Goal: Information Seeking & Learning: Learn about a topic

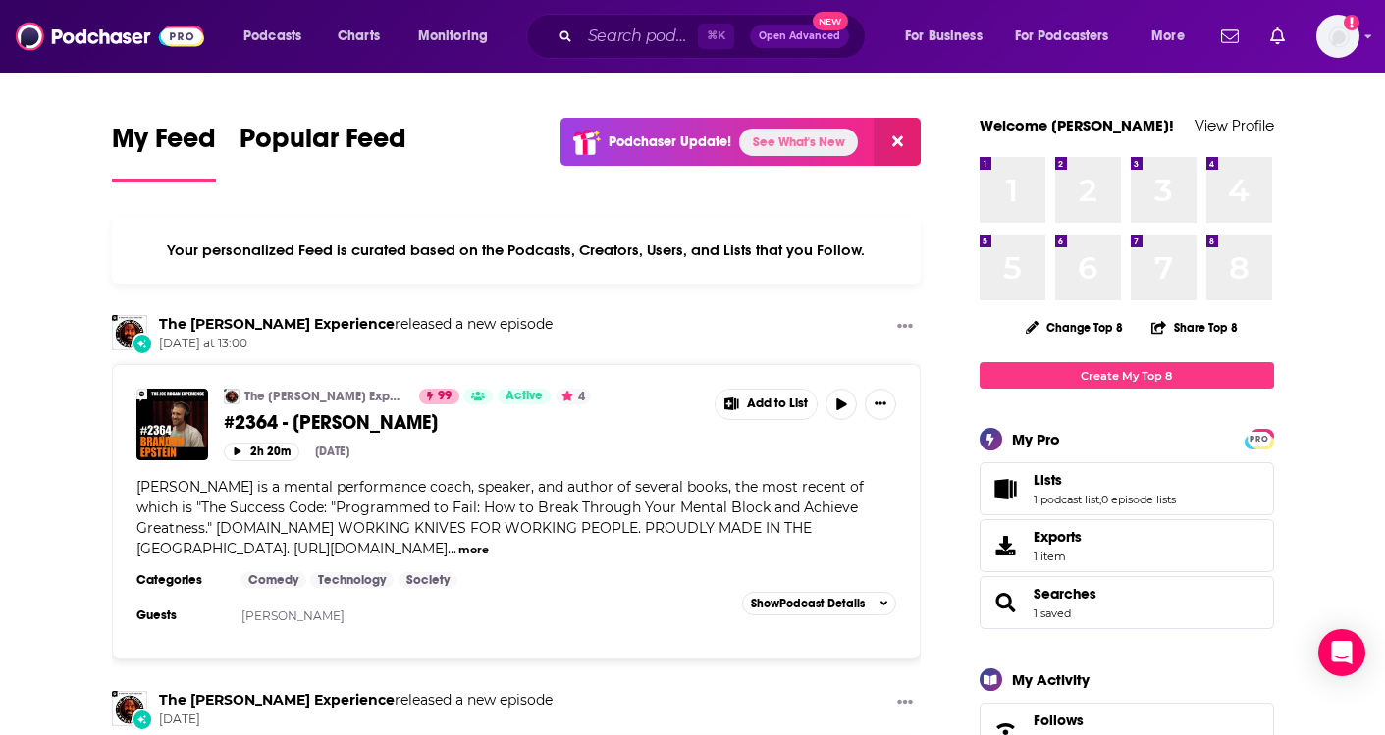
click at [791, 152] on link "See What's New" at bounding box center [798, 142] width 119 height 27
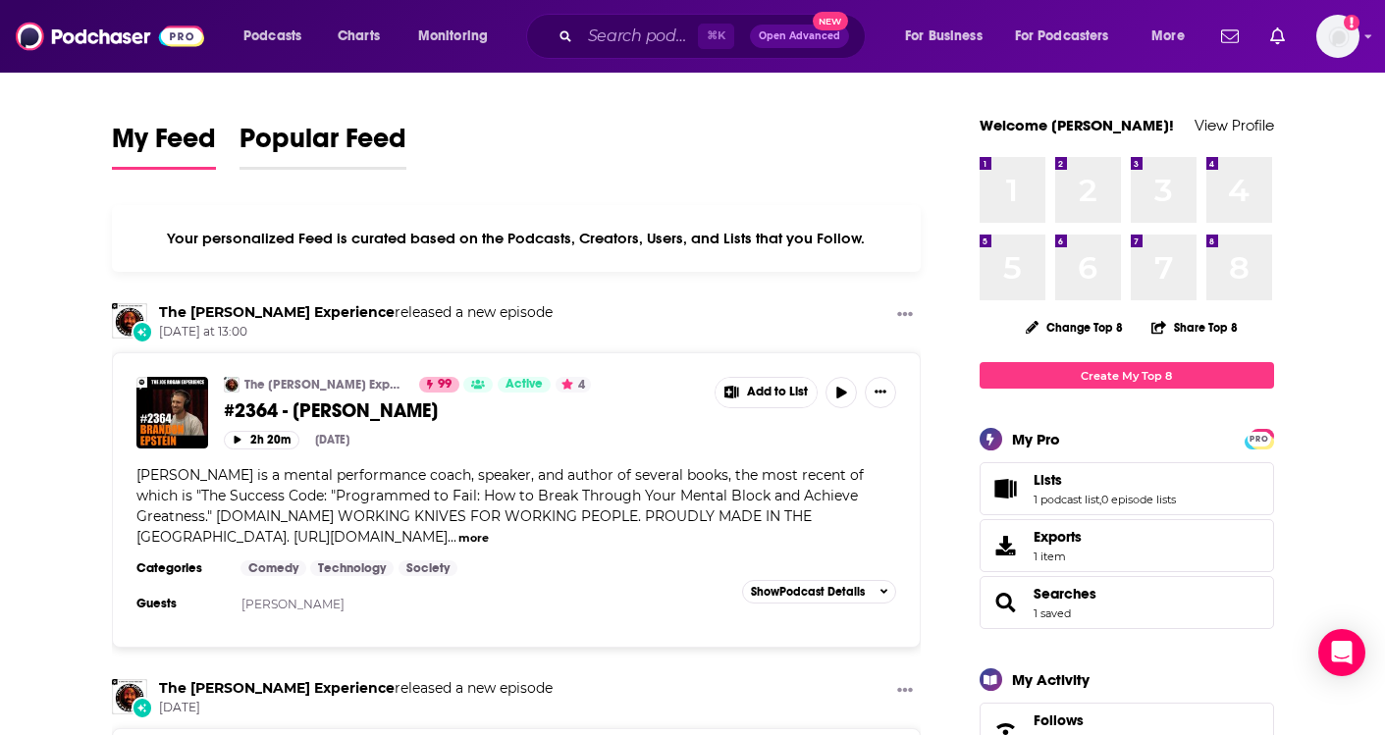
click at [344, 130] on span "Popular Feed" at bounding box center [323, 144] width 167 height 45
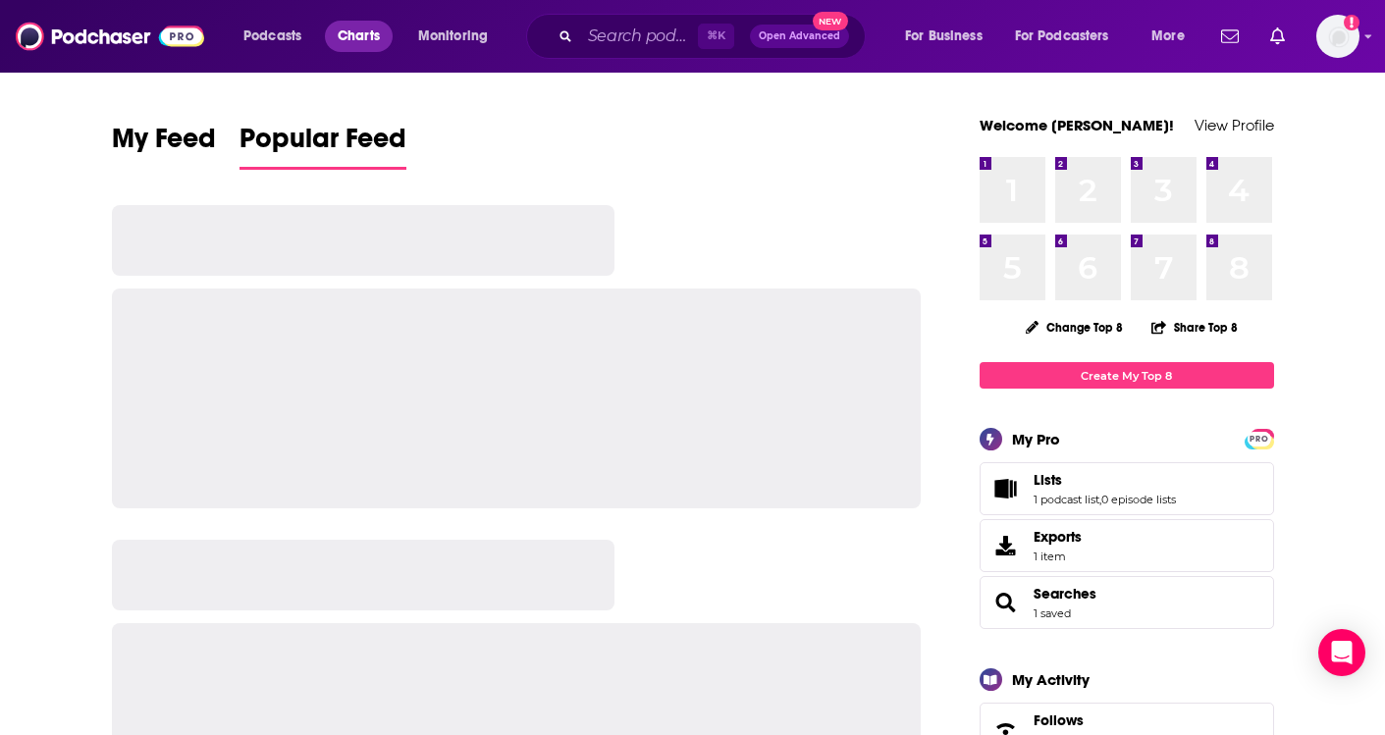
click at [359, 39] on span "Charts" at bounding box center [359, 36] width 42 height 27
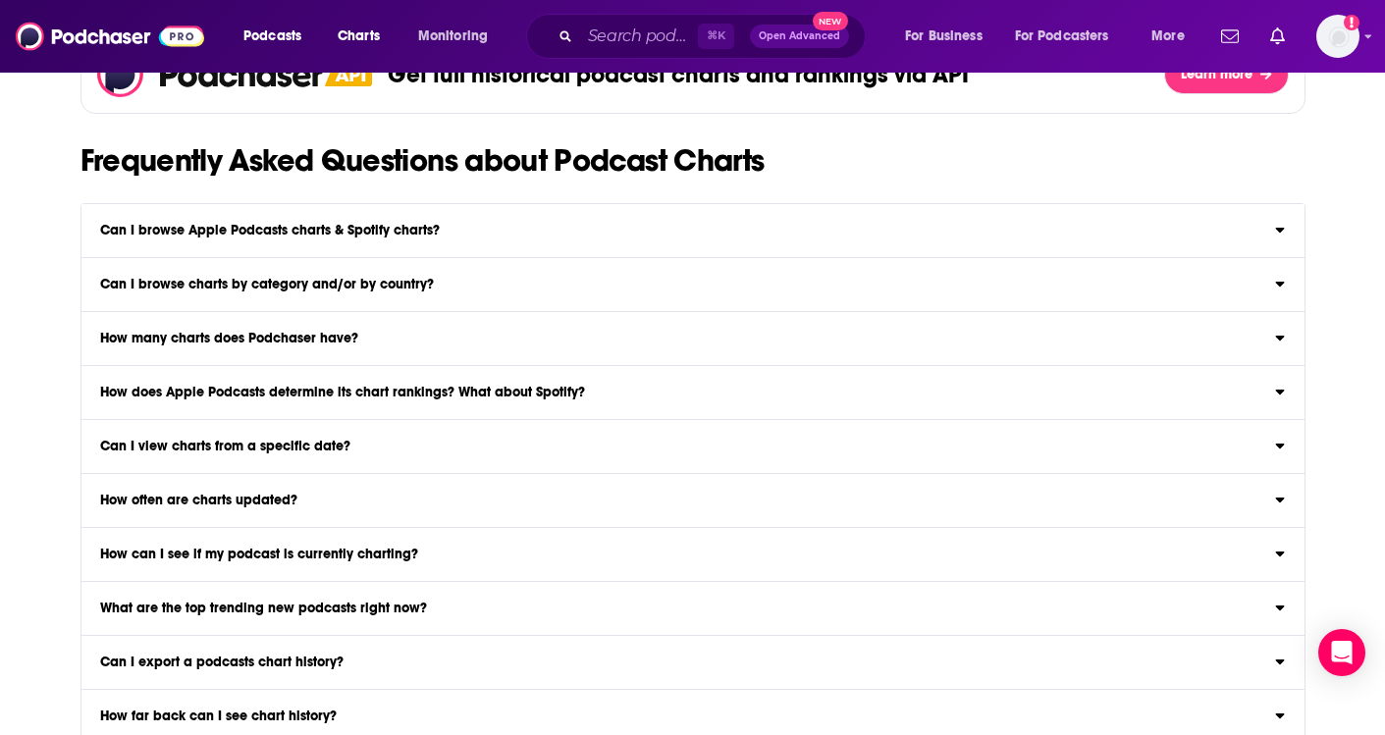
scroll to position [2057, 0]
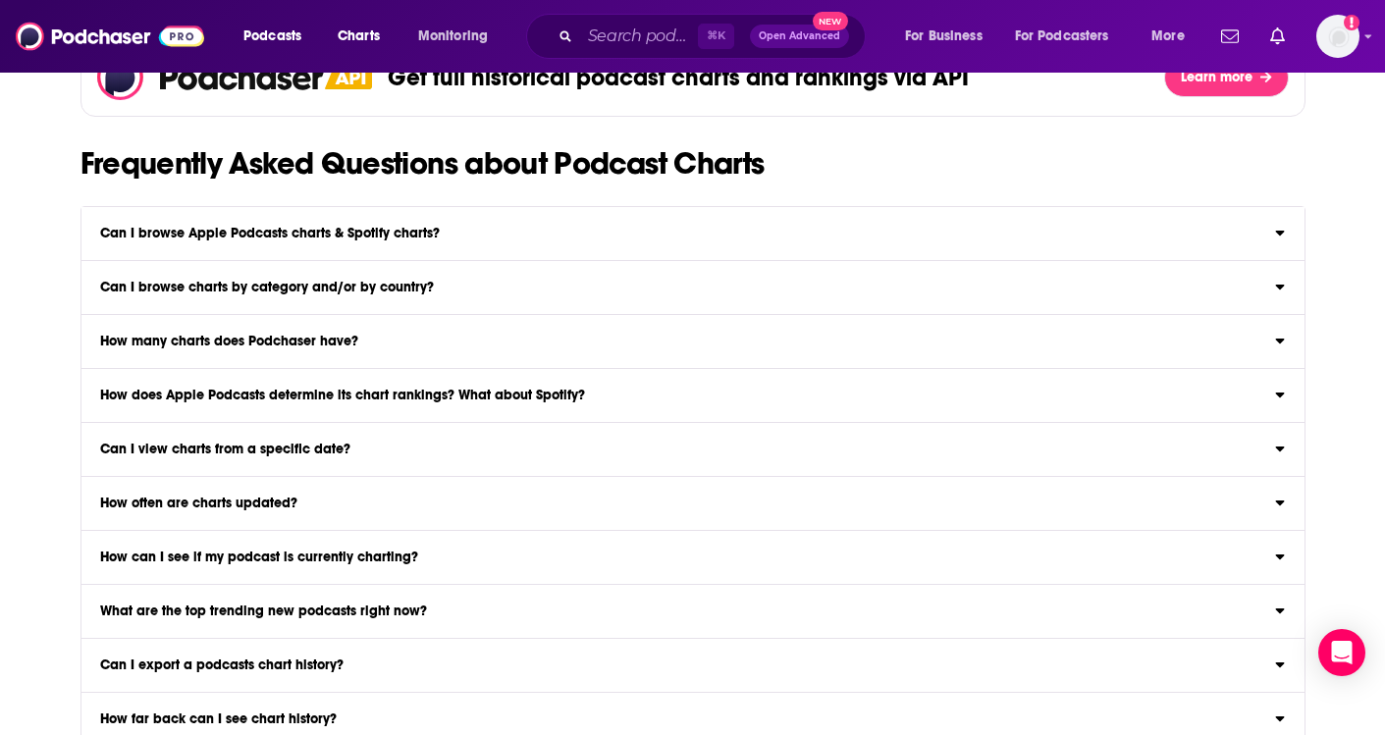
click at [512, 221] on label "Can I browse Apple Podcasts charts & Spotify charts? Yep! Browse Apple Podcasts…" at bounding box center [692, 234] width 1223 height 54
click at [0, 0] on input "Can I browse Apple Podcasts charts & Spotify charts? Yep! Browse Apple Podcasts…" at bounding box center [0, 0] width 0 height 0
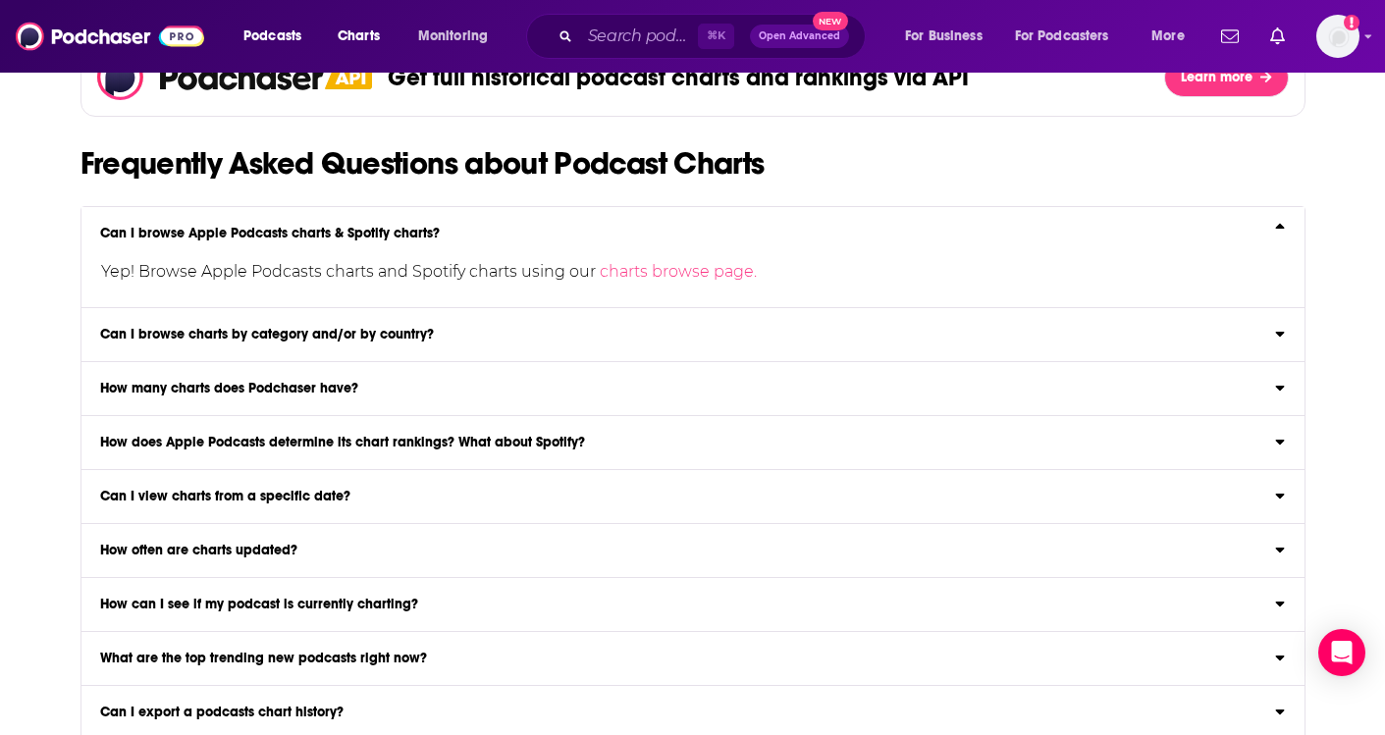
click at [477, 453] on label "How does Apple Podcasts determine its chart rankings? What about Spotify? Both …" at bounding box center [692, 443] width 1223 height 54
click at [0, 0] on input "How does Apple Podcasts determine its chart rankings? What about Spotify? Both …" at bounding box center [0, 0] width 0 height 0
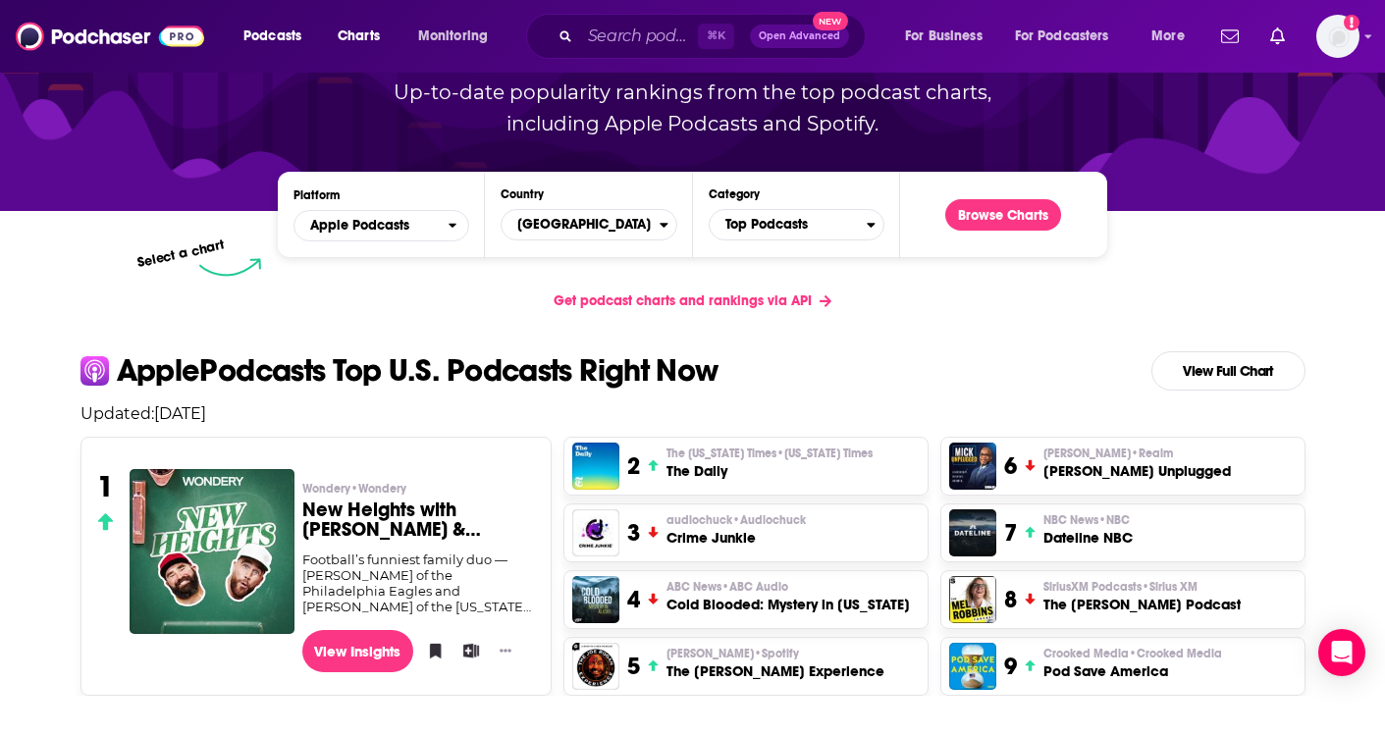
scroll to position [0, 0]
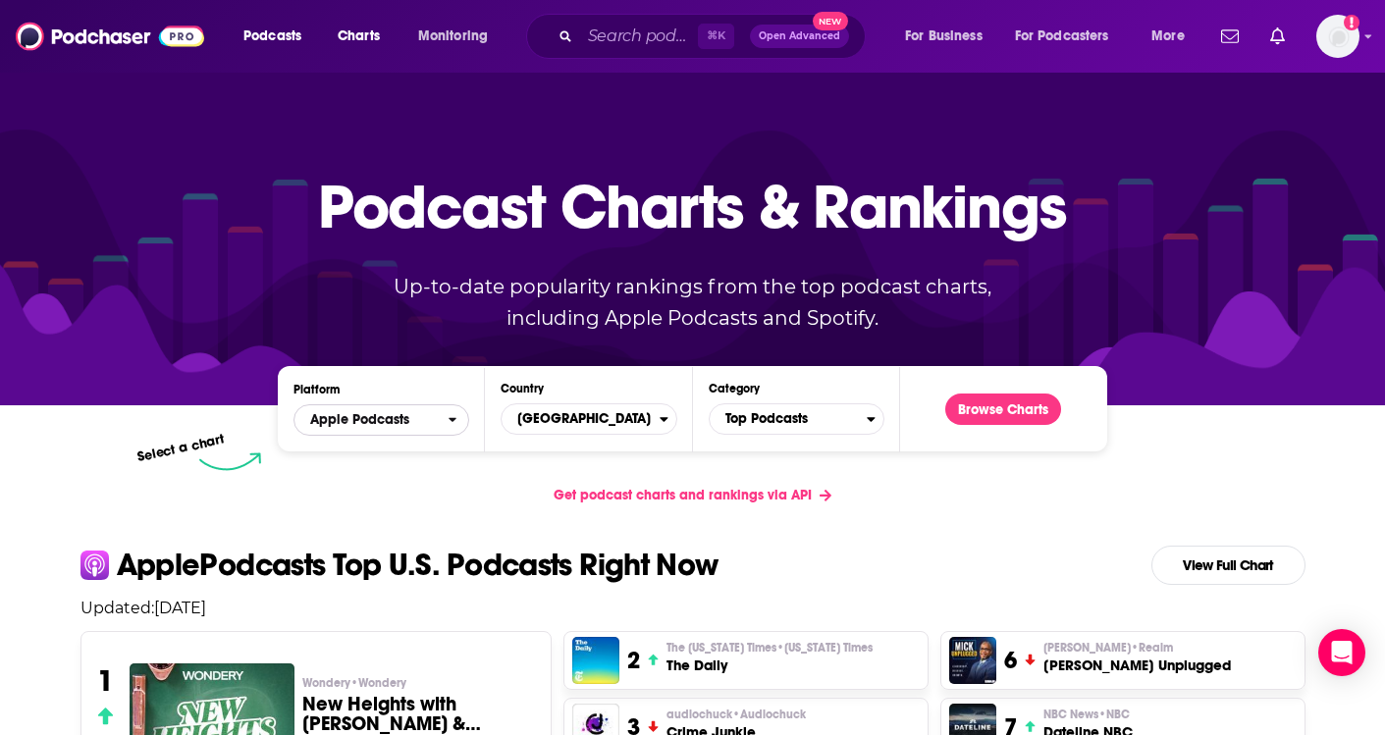
click at [438, 415] on span "Apple Podcasts" at bounding box center [370, 419] width 153 height 33
click at [500, 501] on div "Get podcast charts and rankings via API" at bounding box center [693, 495] width 1257 height 48
click at [461, 27] on span "Monitoring" at bounding box center [453, 36] width 70 height 27
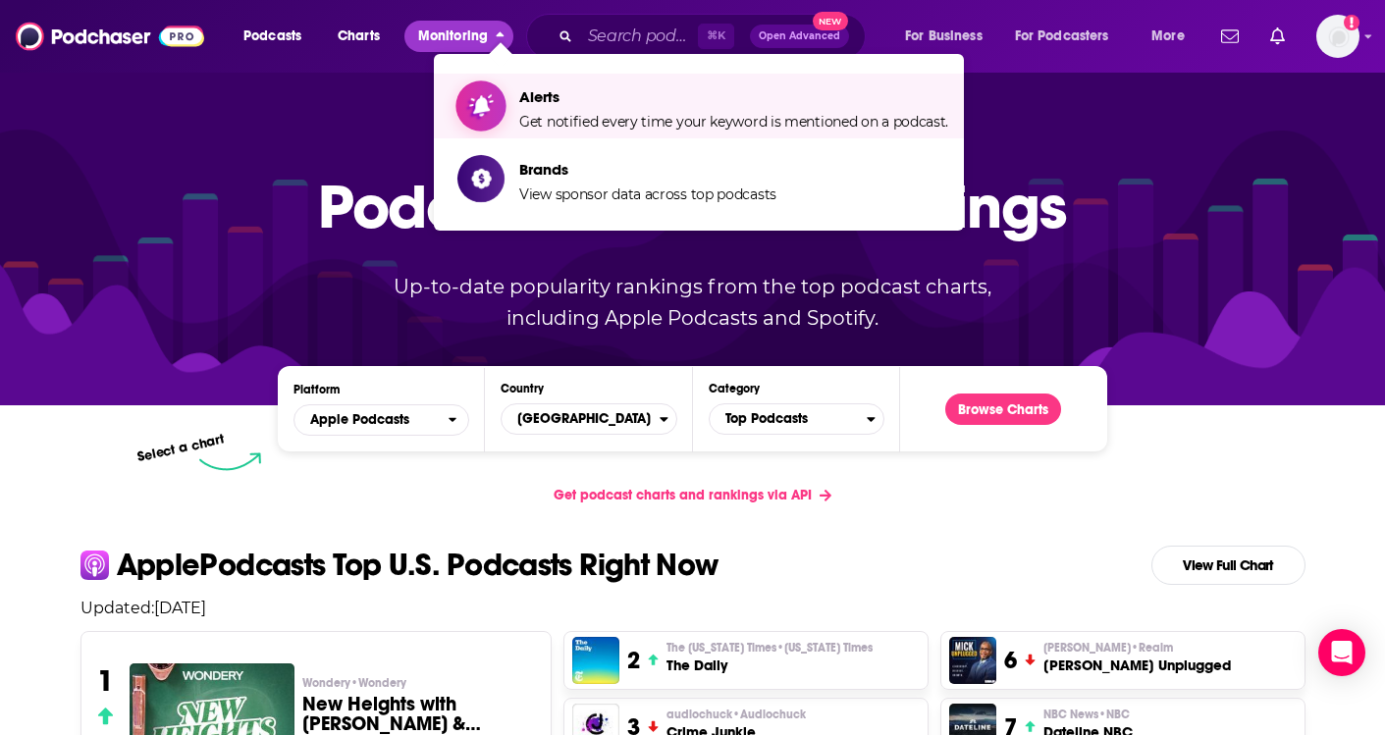
click at [498, 107] on span "Show item sub-menu" at bounding box center [480, 105] width 151 height 151
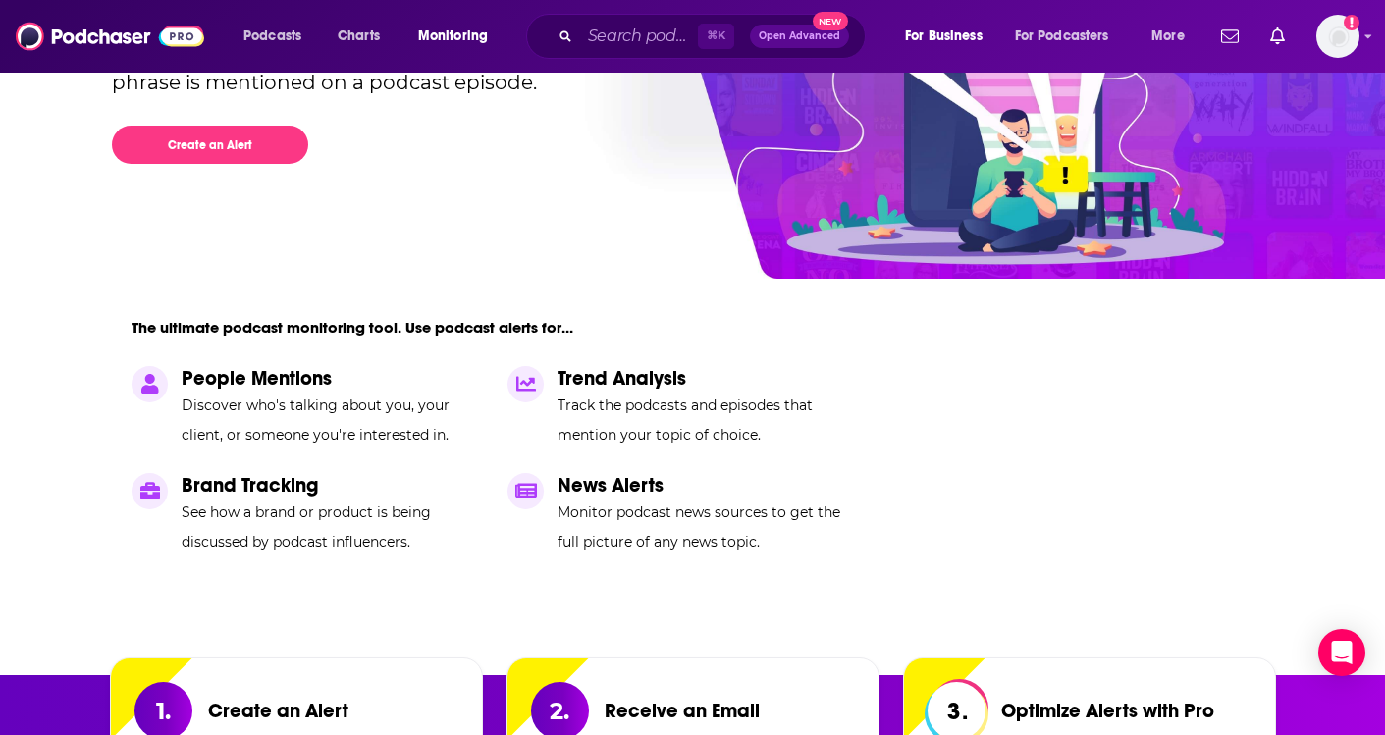
scroll to position [220, 0]
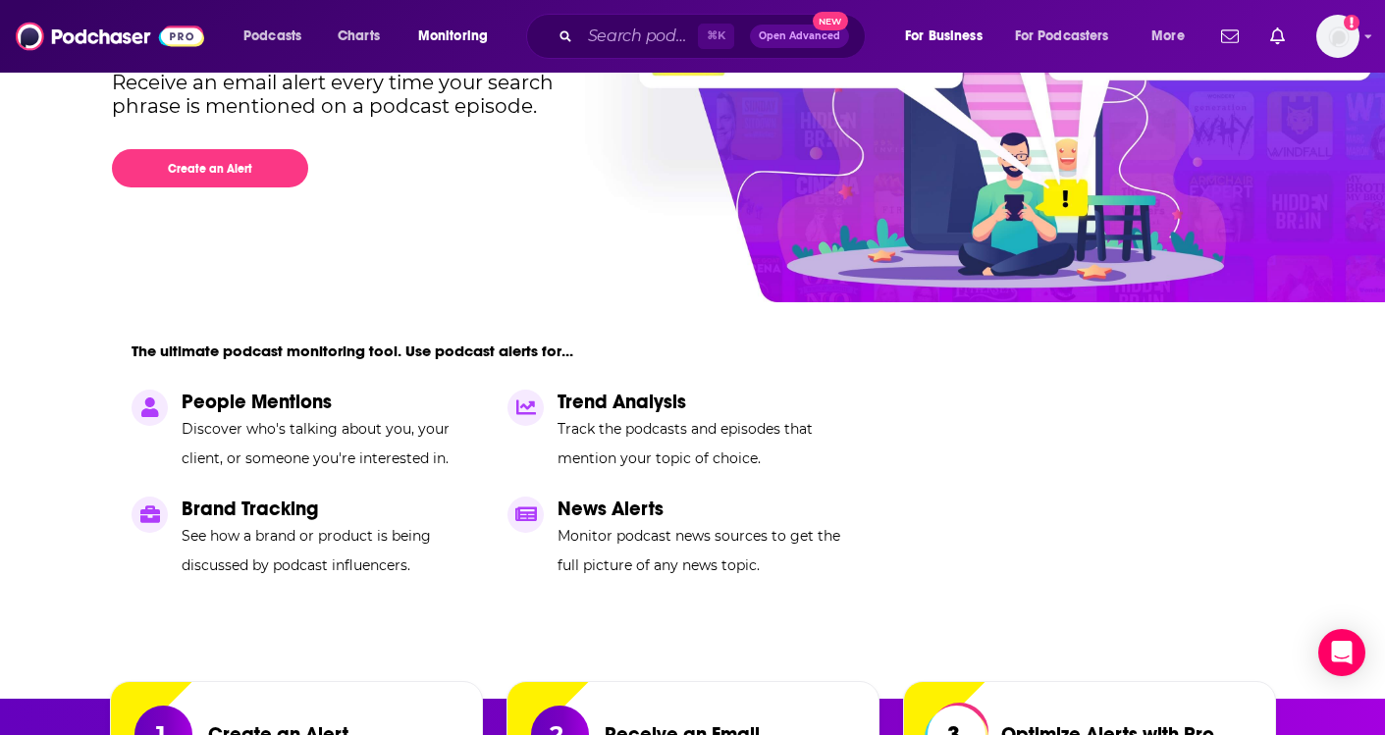
click at [535, 405] on icon at bounding box center [526, 408] width 20 height 20
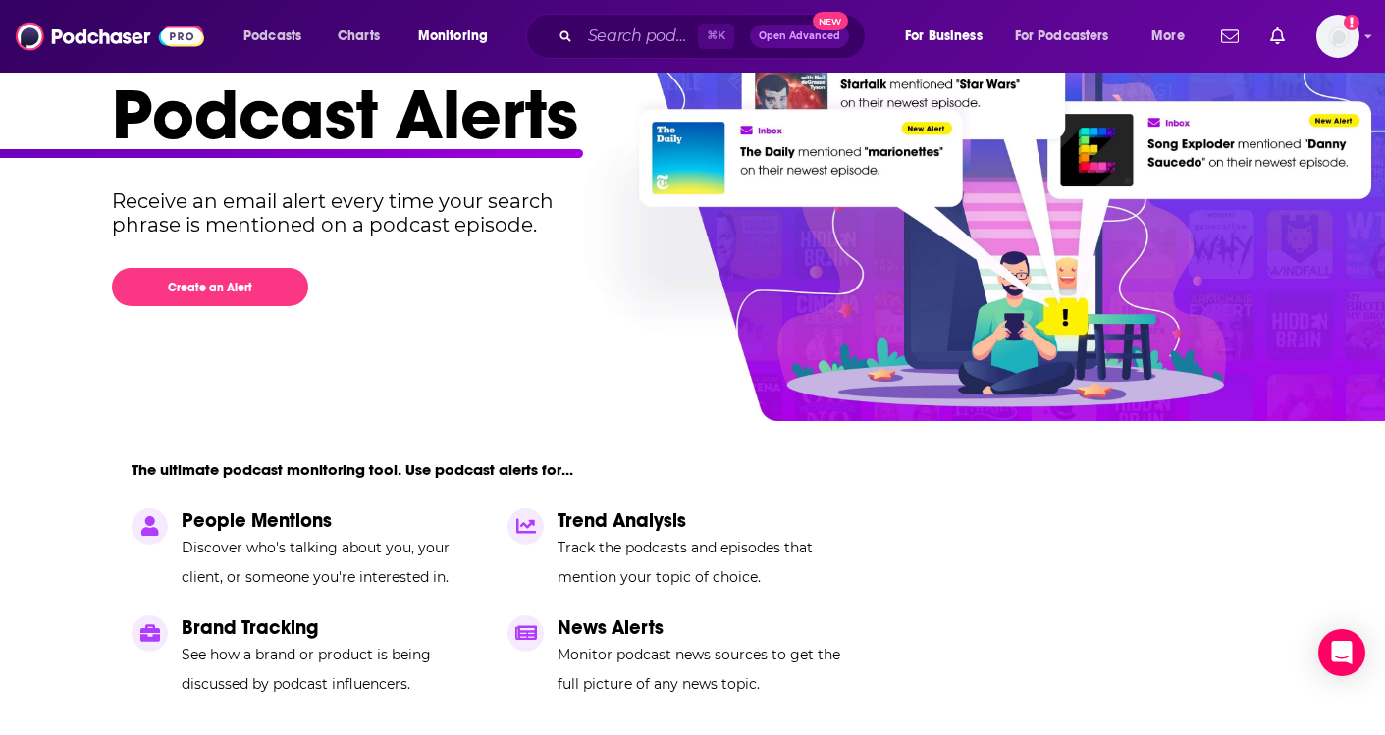
scroll to position [0, 0]
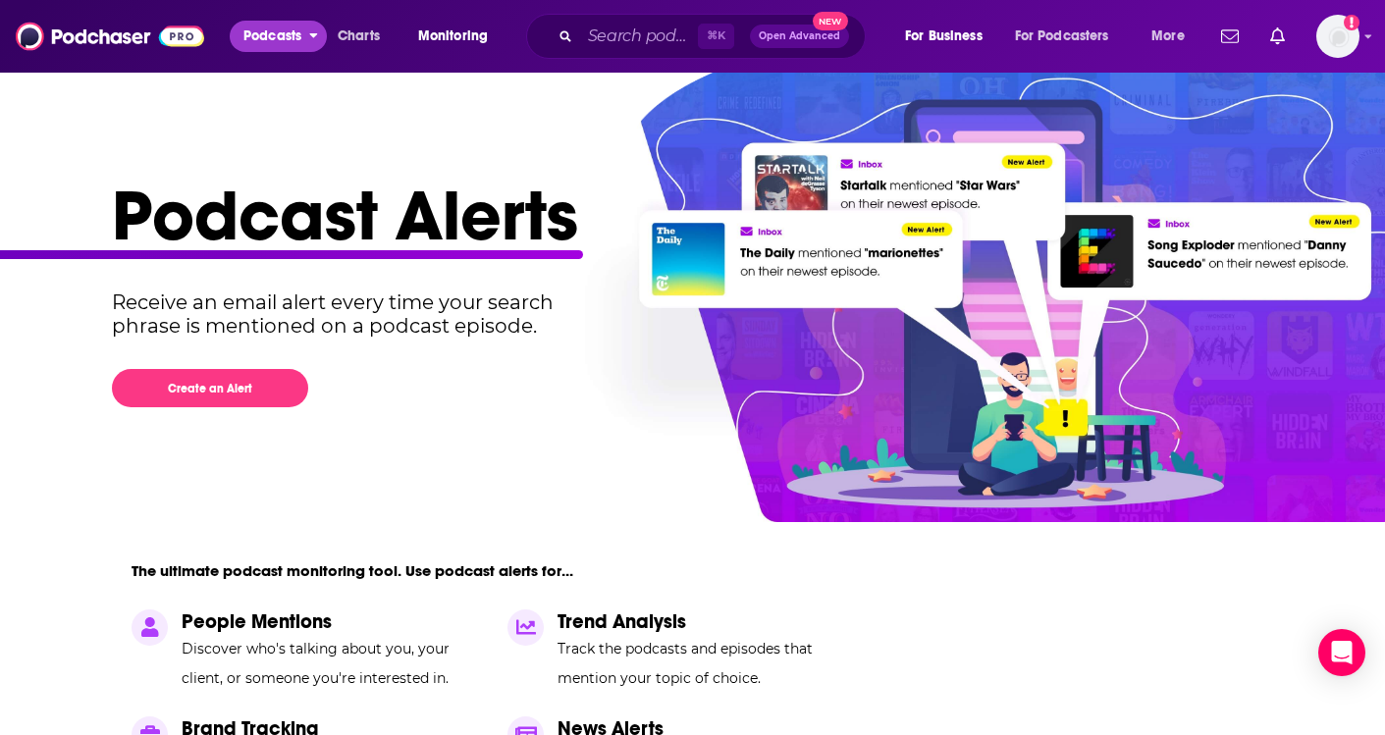
click at [273, 47] on span "Podcasts" at bounding box center [272, 36] width 58 height 27
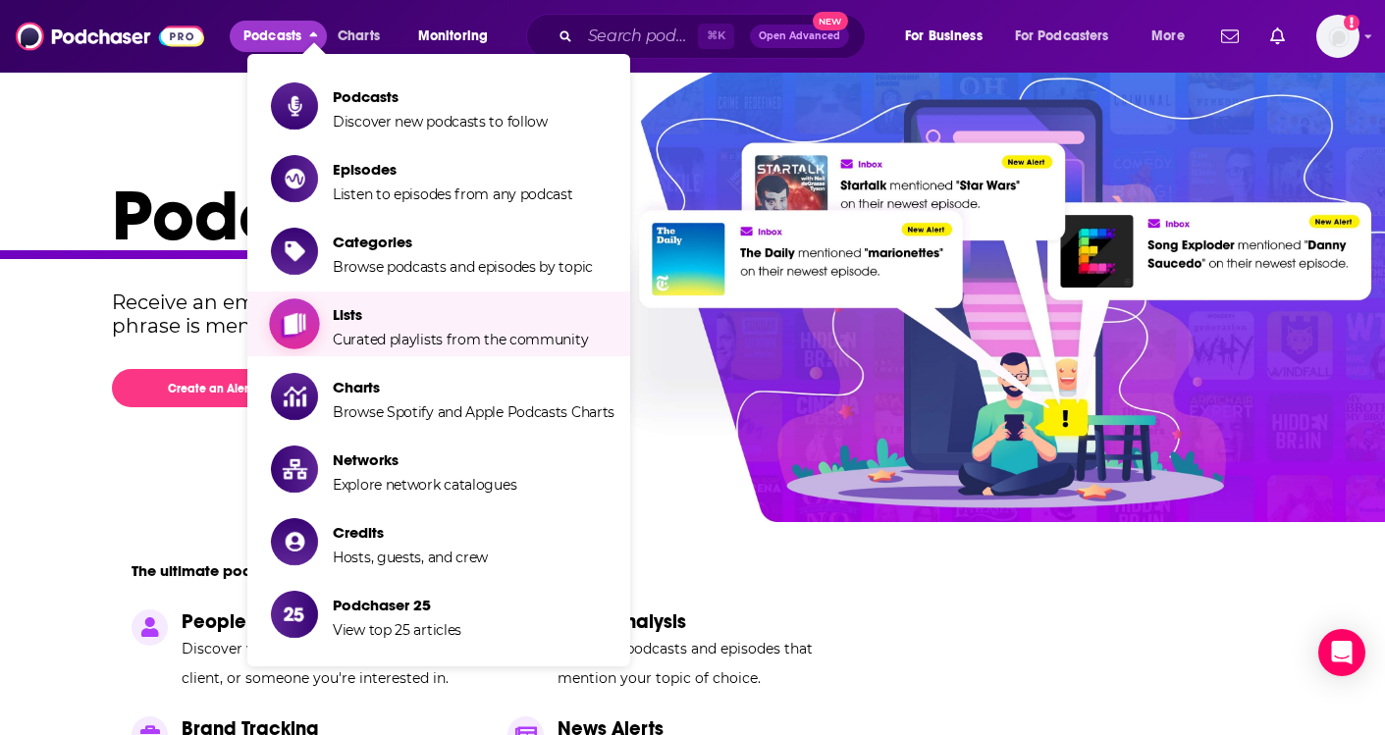
click at [290, 321] on icon "Show item sub-menu" at bounding box center [295, 323] width 22 height 25
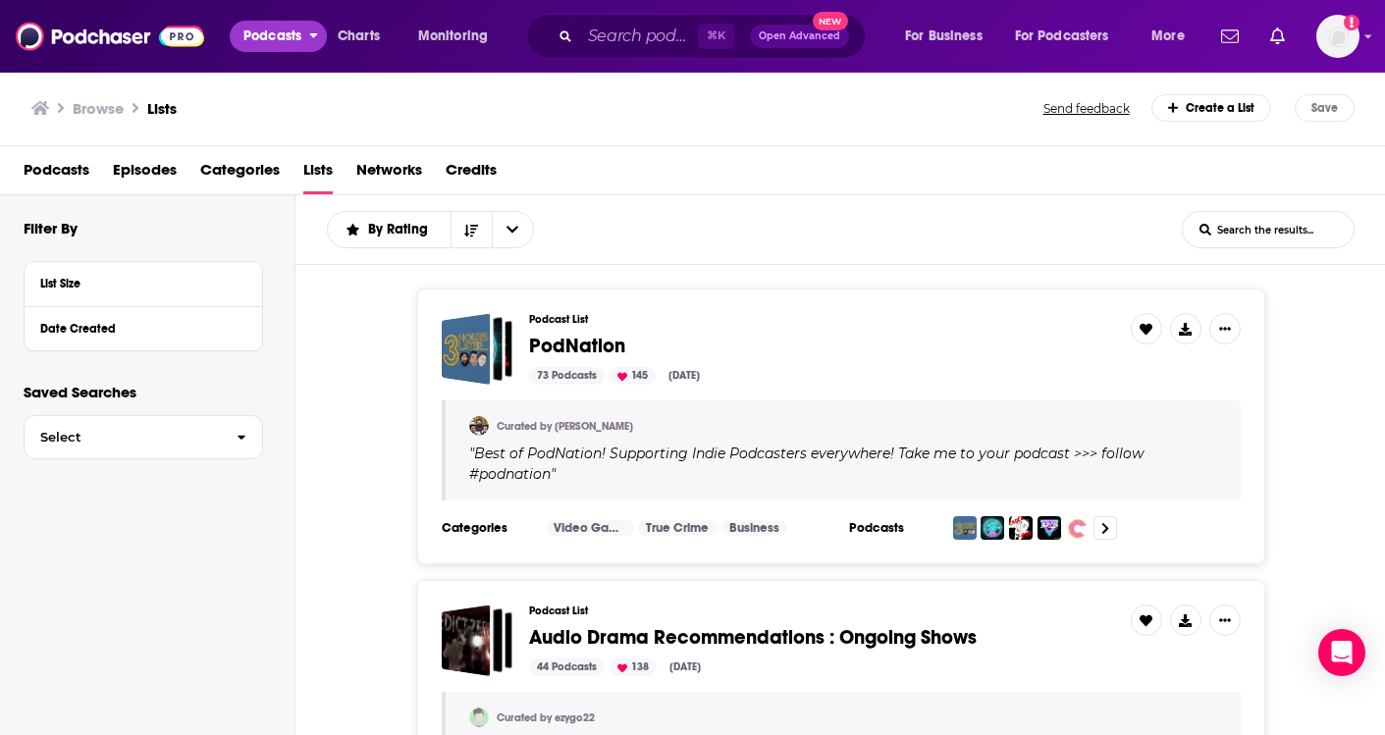
click at [274, 30] on span "Podcasts" at bounding box center [272, 36] width 58 height 27
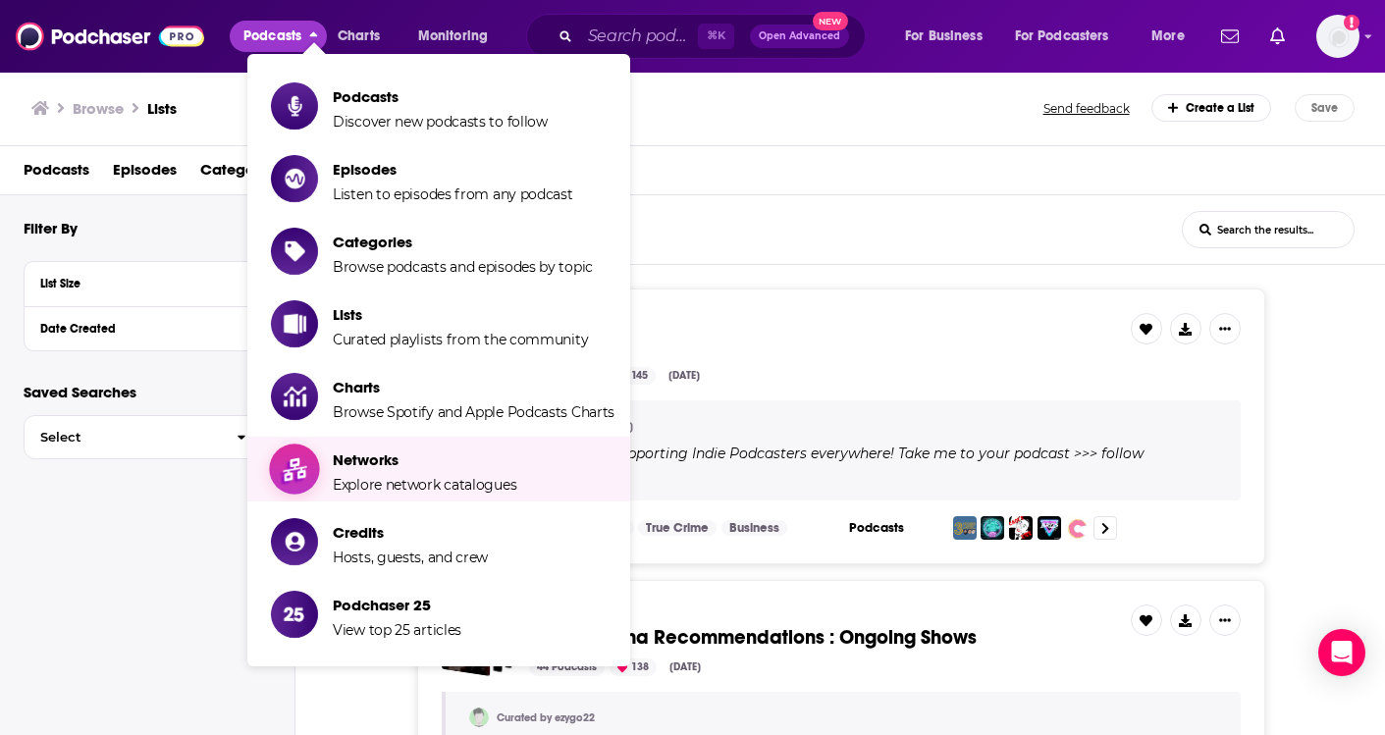
click at [295, 470] on icon "Show item sub-menu" at bounding box center [295, 469] width 25 height 26
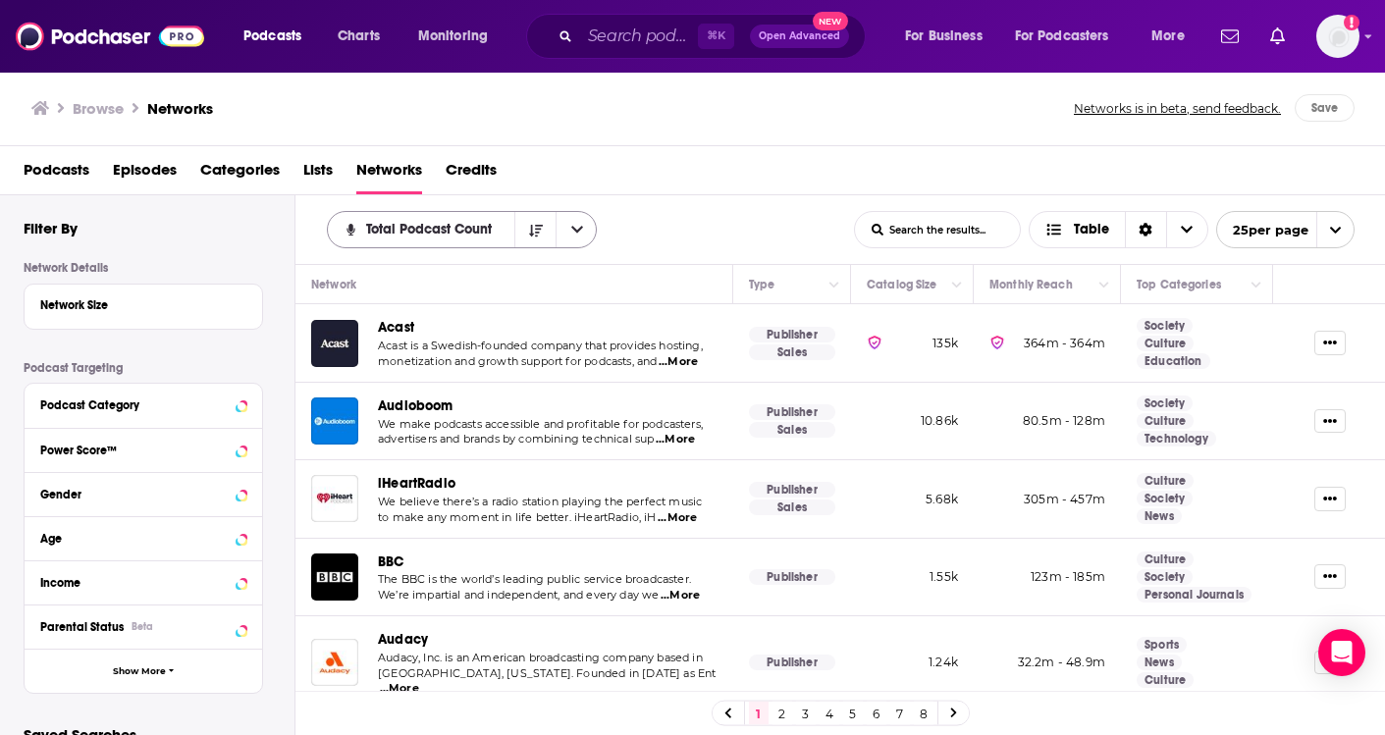
click at [466, 223] on span "Total Podcast Count" at bounding box center [432, 230] width 133 height 14
click at [419, 328] on span "Monthly Reach" at bounding box center [474, 331] width 214 height 11
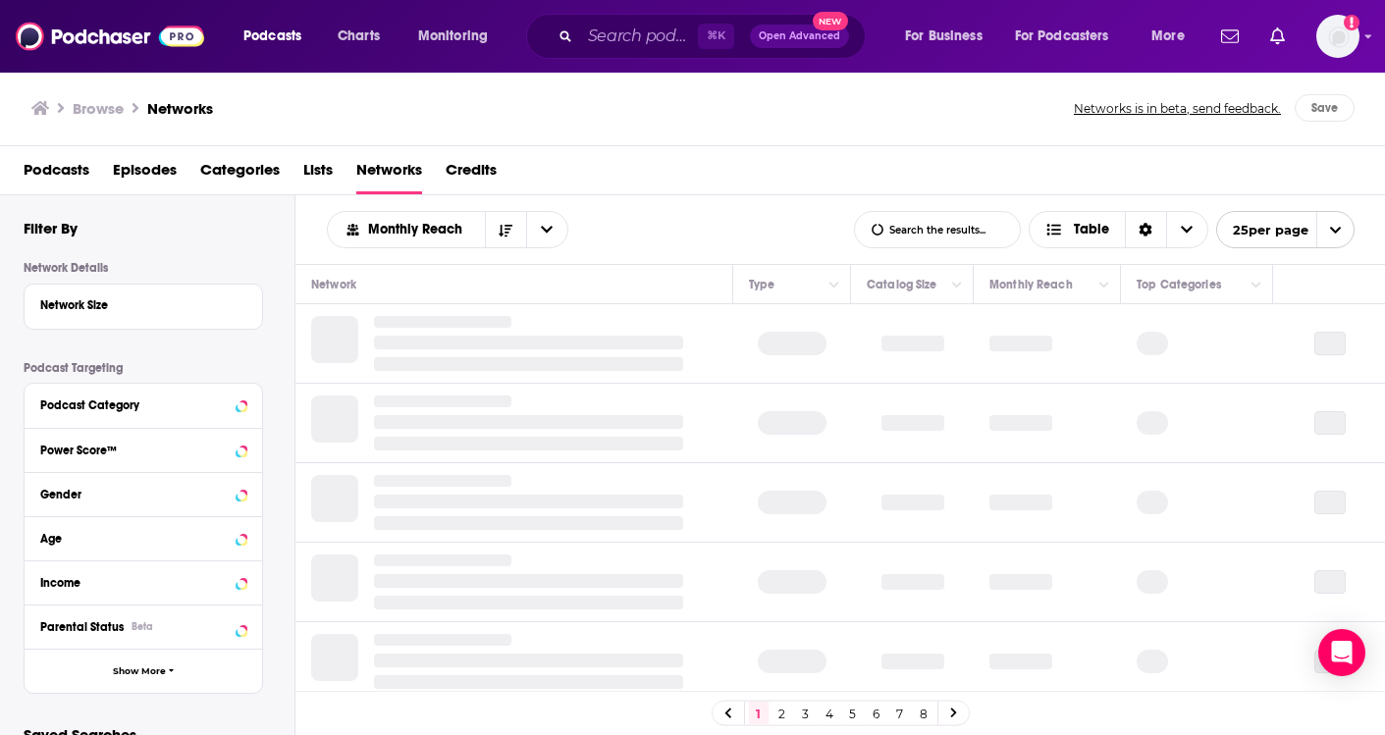
click at [654, 162] on div "Podcasts Episodes Categories Lists Networks Credits" at bounding box center [697, 174] width 1347 height 40
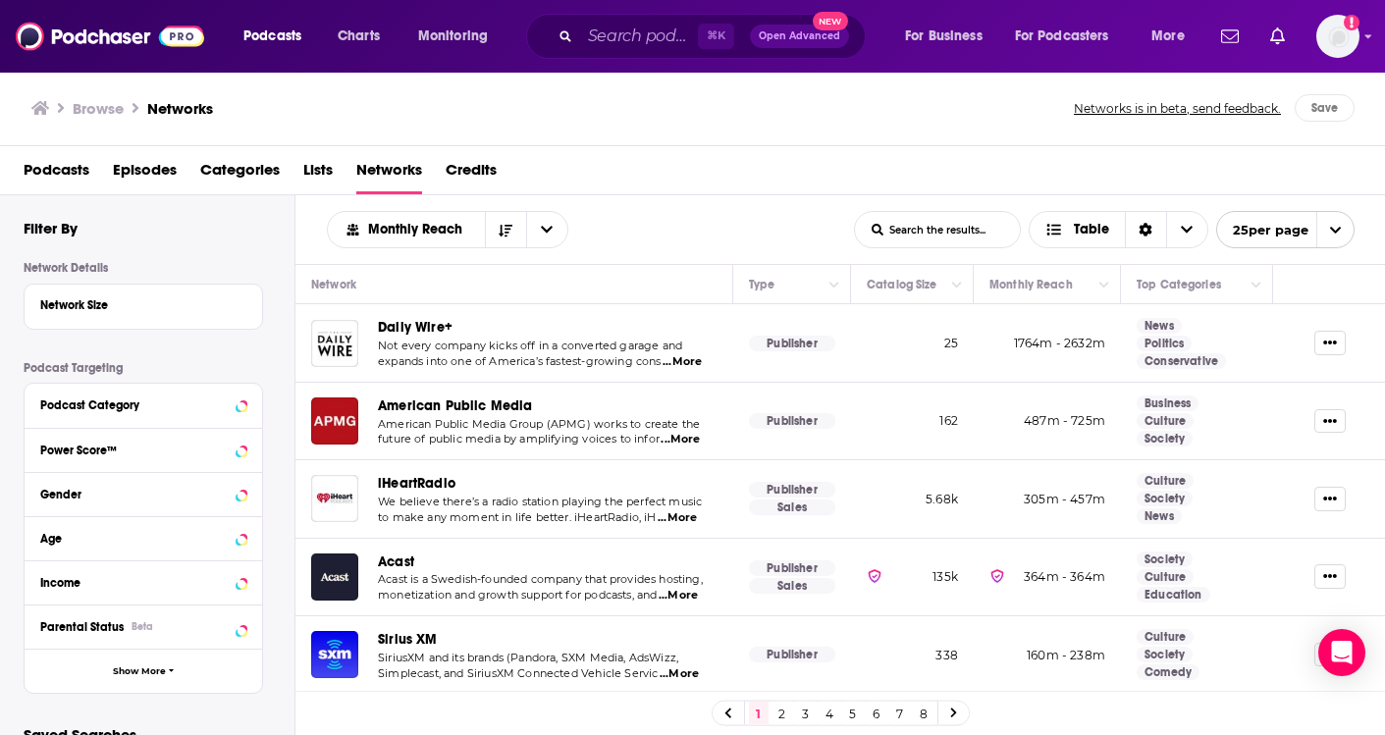
click at [496, 330] on div "Daily Wire+" at bounding box center [548, 327] width 340 height 23
click at [682, 351] on span "Not every company kicks off in a converted garage and" at bounding box center [530, 346] width 304 height 14
click at [404, 327] on span "Daily Wire+" at bounding box center [415, 327] width 75 height 17
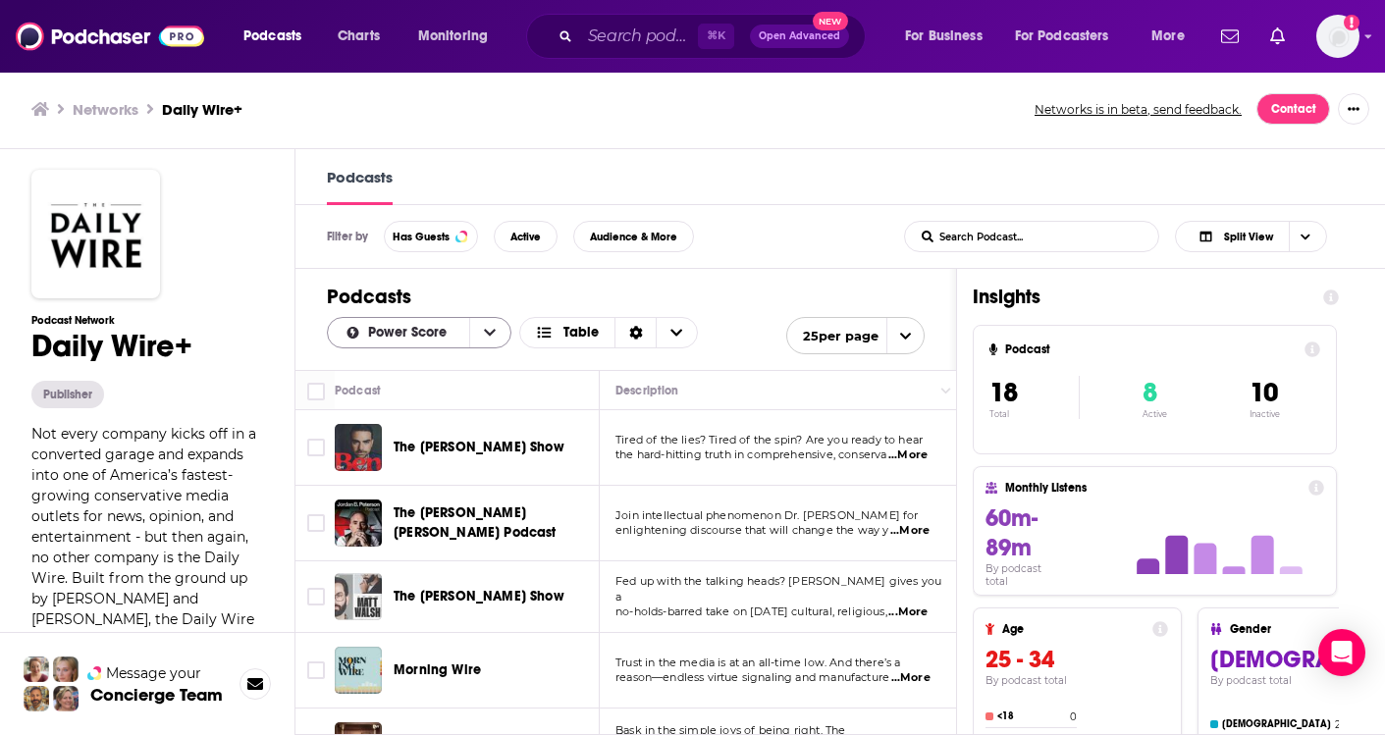
click at [368, 330] on span "Power Score" at bounding box center [410, 333] width 85 height 14
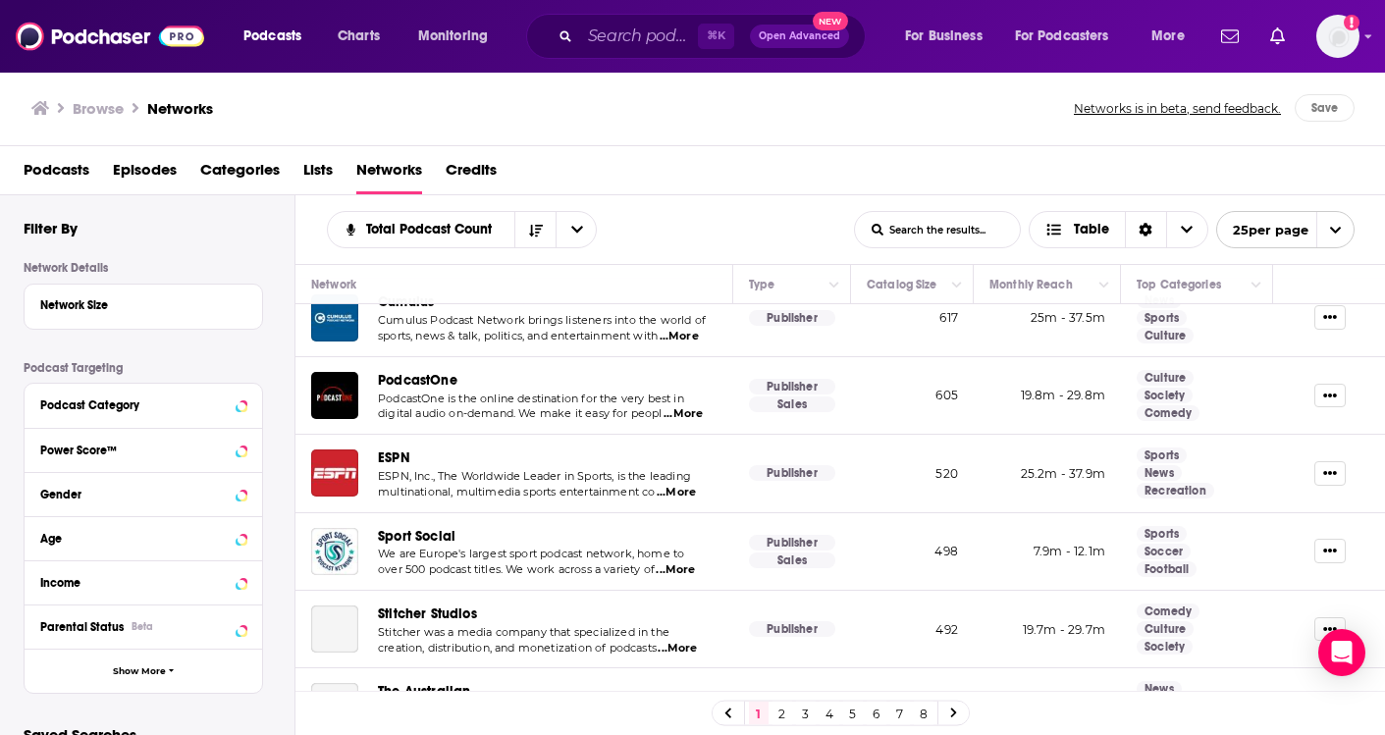
scroll to position [711, 0]
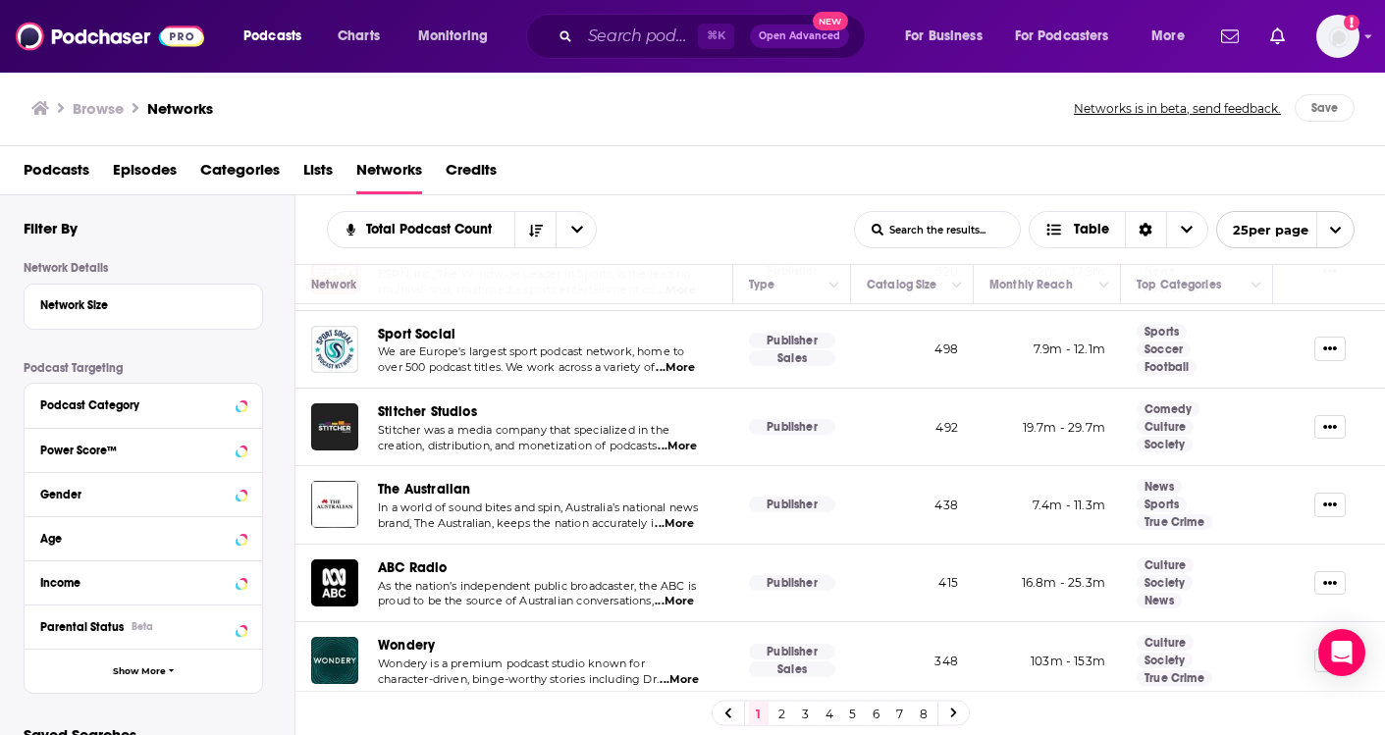
click at [482, 162] on span "Credits" at bounding box center [471, 174] width 51 height 40
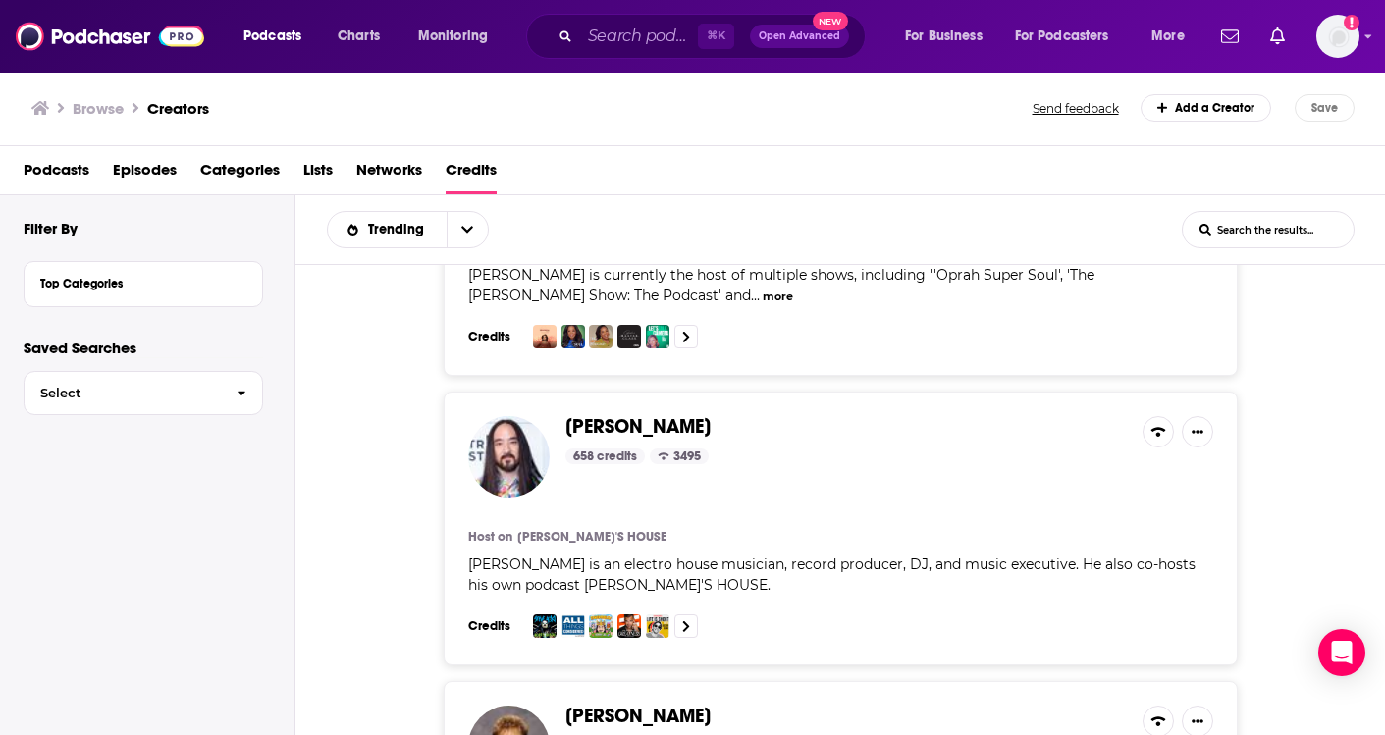
scroll to position [1863, 0]
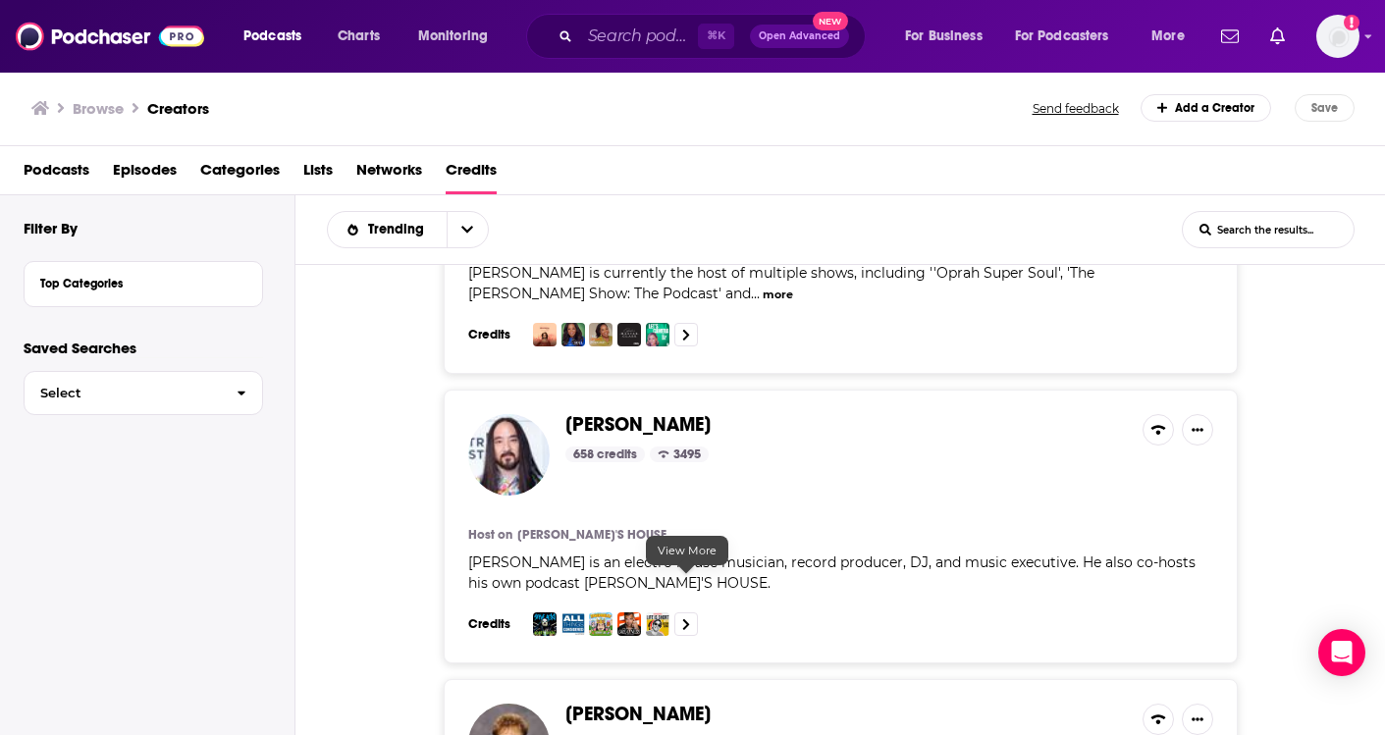
click at [691, 613] on link at bounding box center [686, 625] width 24 height 24
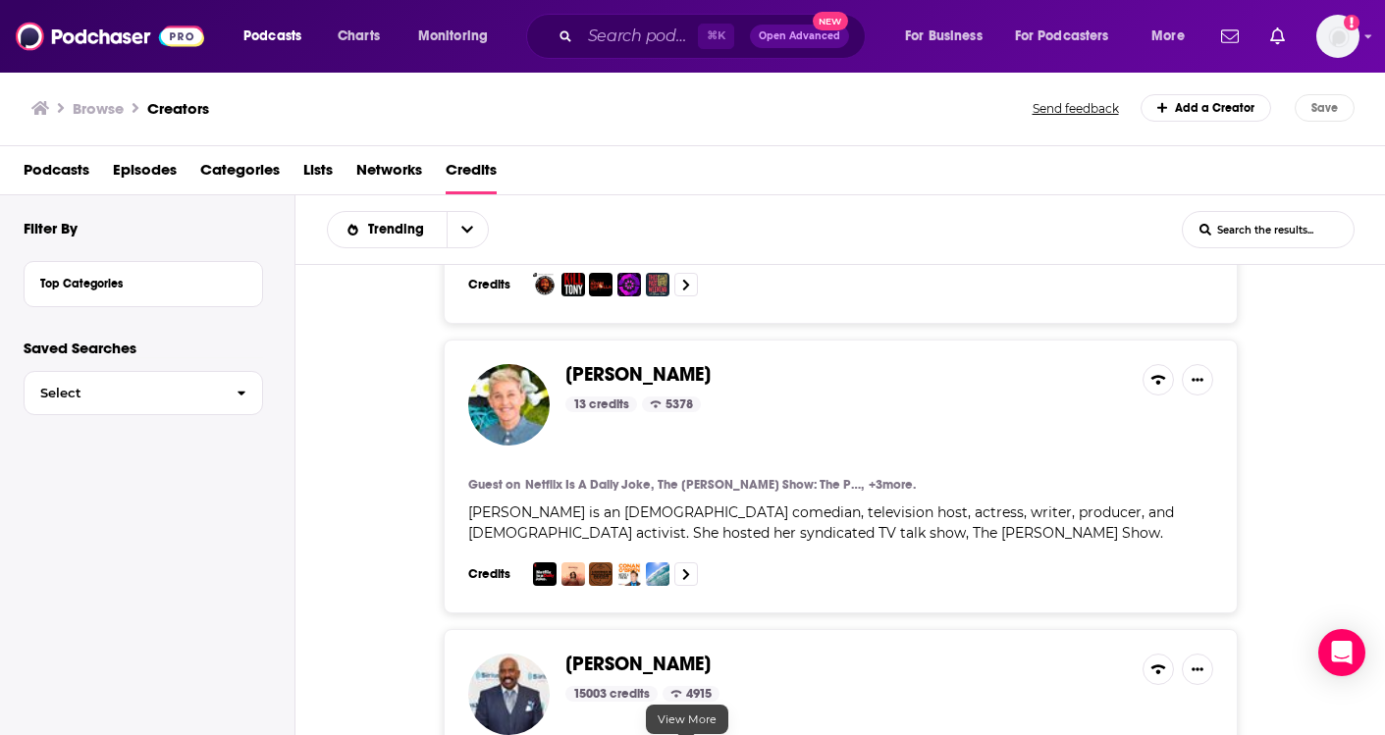
scroll to position [0, 0]
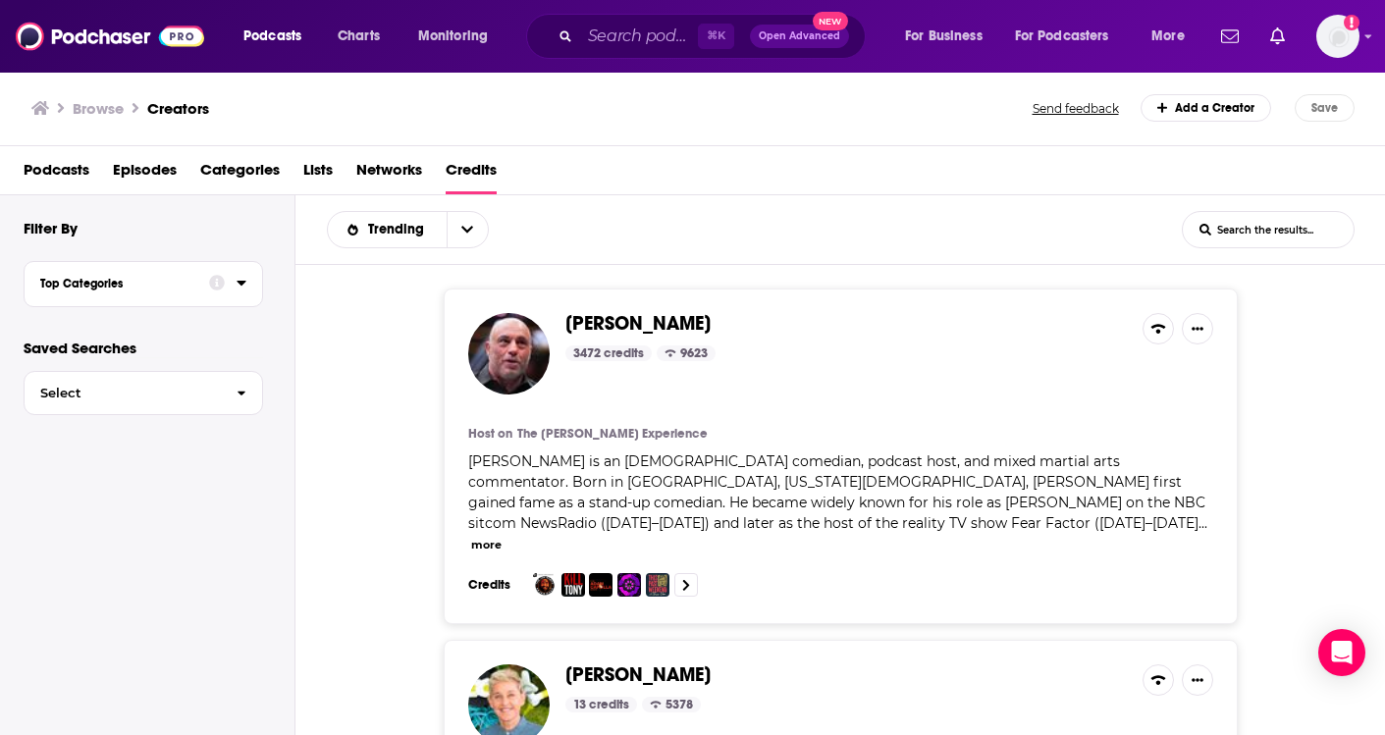
click at [198, 292] on button "Top Categories" at bounding box center [124, 282] width 169 height 25
click at [198, 290] on button "Top Categories" at bounding box center [124, 282] width 169 height 25
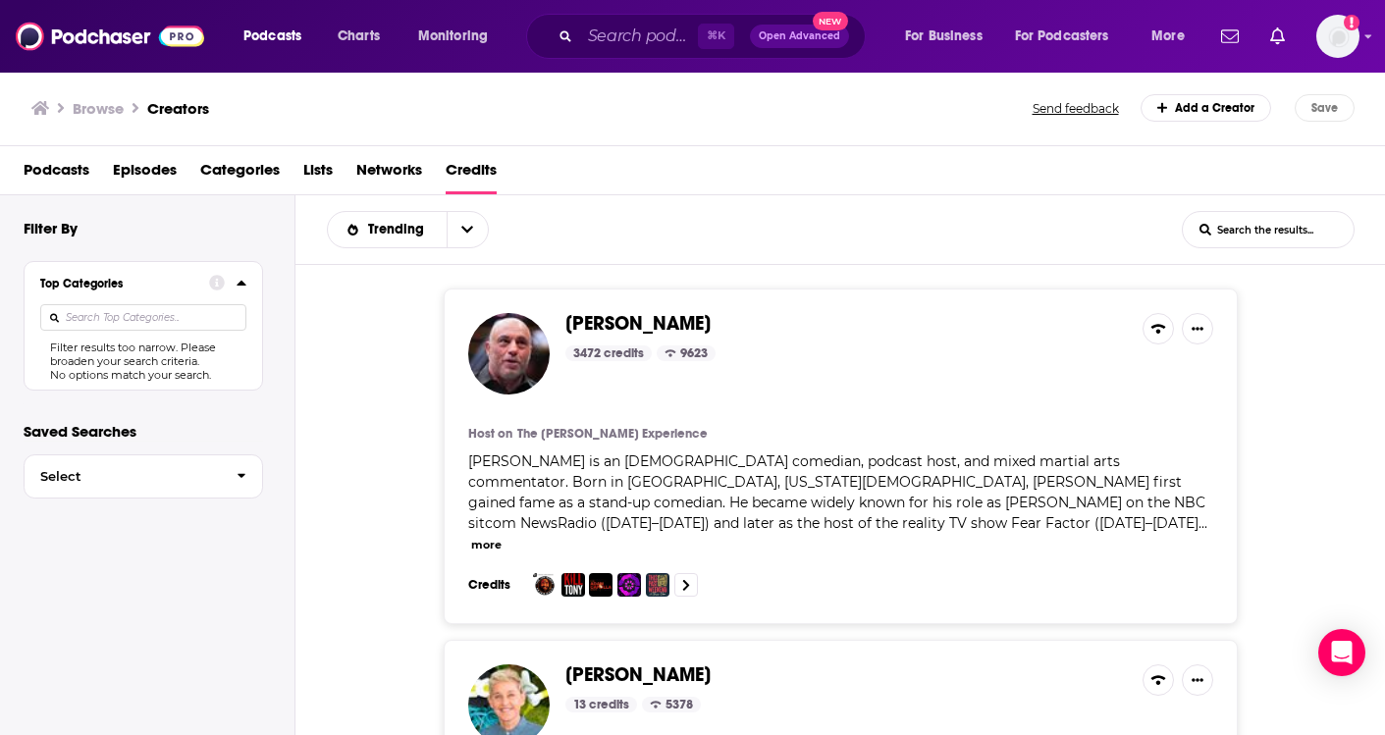
click at [241, 286] on icon at bounding box center [241, 283] width 9 height 5
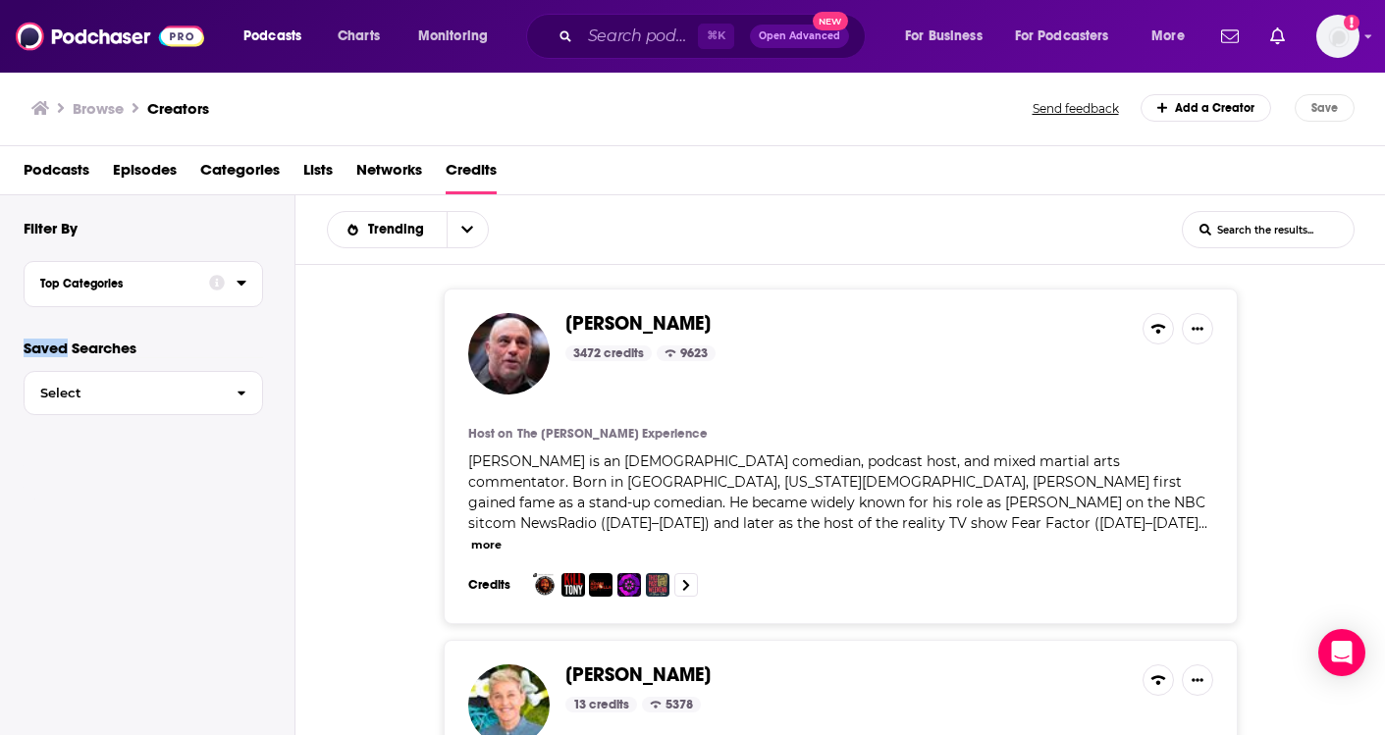
click at [241, 286] on icon at bounding box center [241, 283] width 9 height 5
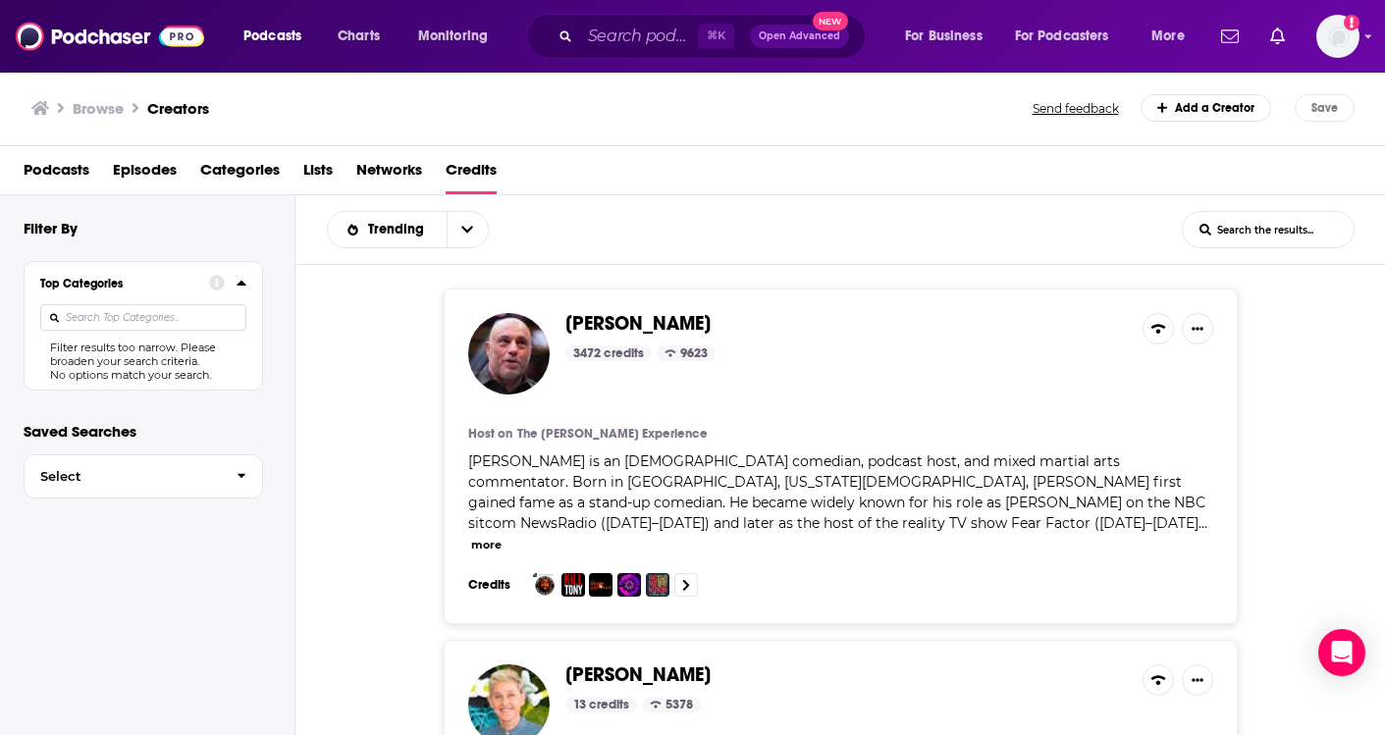
click at [142, 308] on input at bounding box center [143, 317] width 206 height 27
click at [472, 225] on button "open menu" at bounding box center [467, 229] width 41 height 35
click at [472, 225] on button "close menu" at bounding box center [467, 229] width 41 height 35
click at [472, 225] on button "open menu" at bounding box center [467, 229] width 41 height 35
click at [426, 335] on span "Followers" at bounding box center [420, 331] width 106 height 11
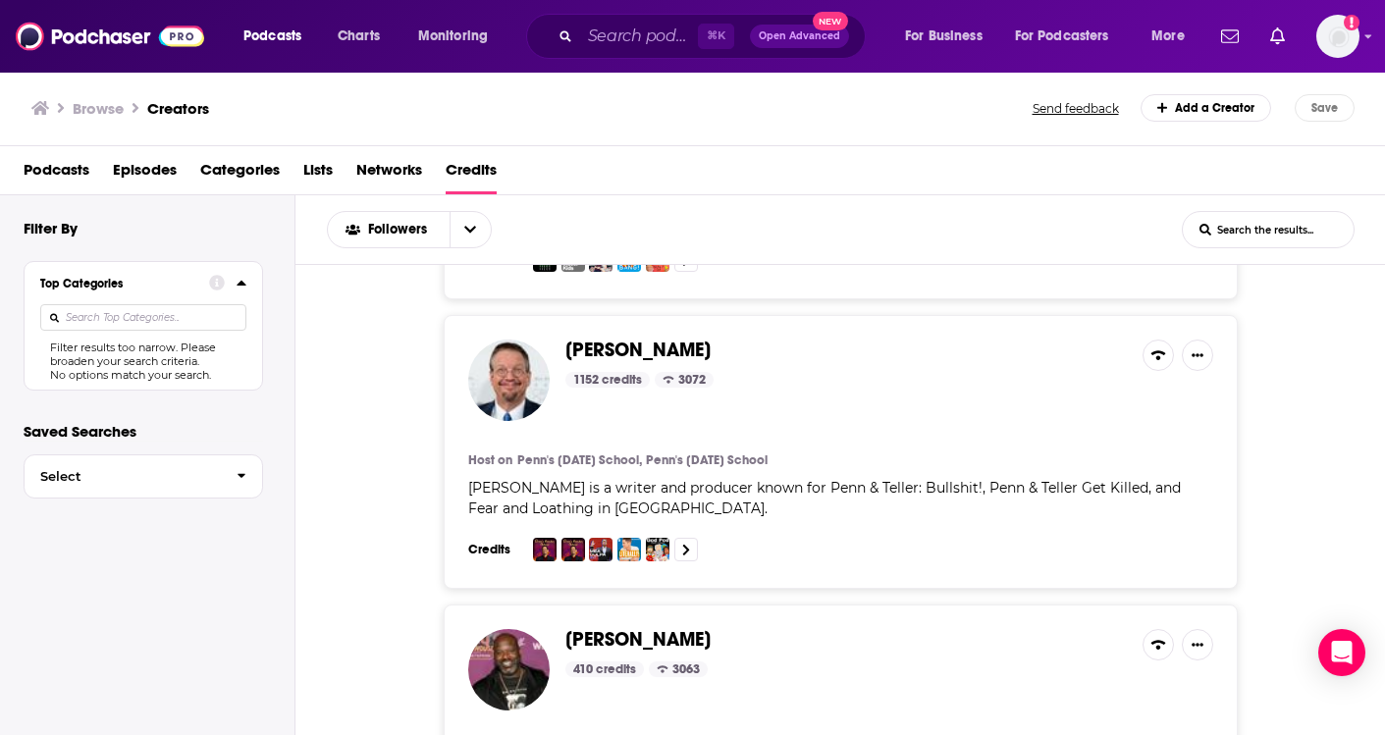
scroll to position [2828, 0]
click at [237, 161] on span "Categories" at bounding box center [240, 174] width 80 height 40
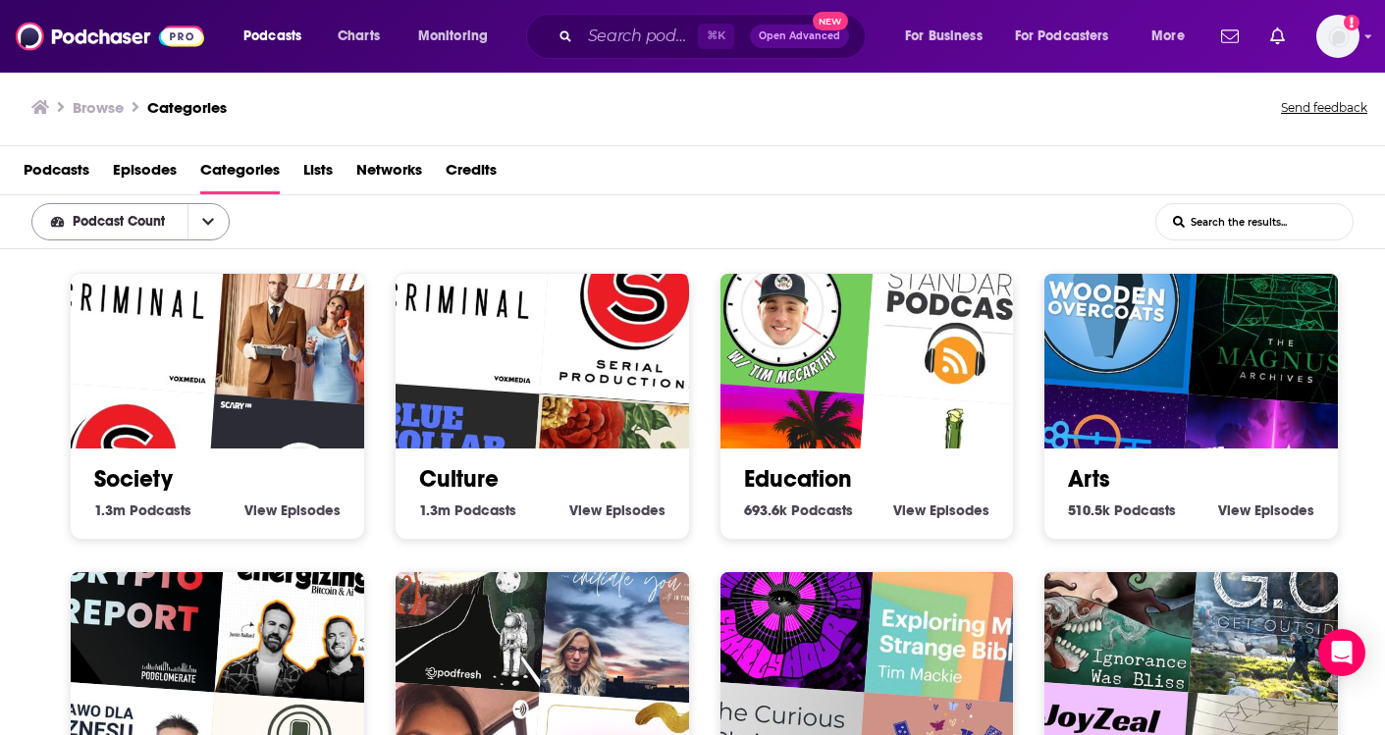
click at [212, 219] on icon "open menu" at bounding box center [208, 222] width 12 height 14
click at [212, 219] on icon "close menu" at bounding box center [208, 222] width 12 height 14
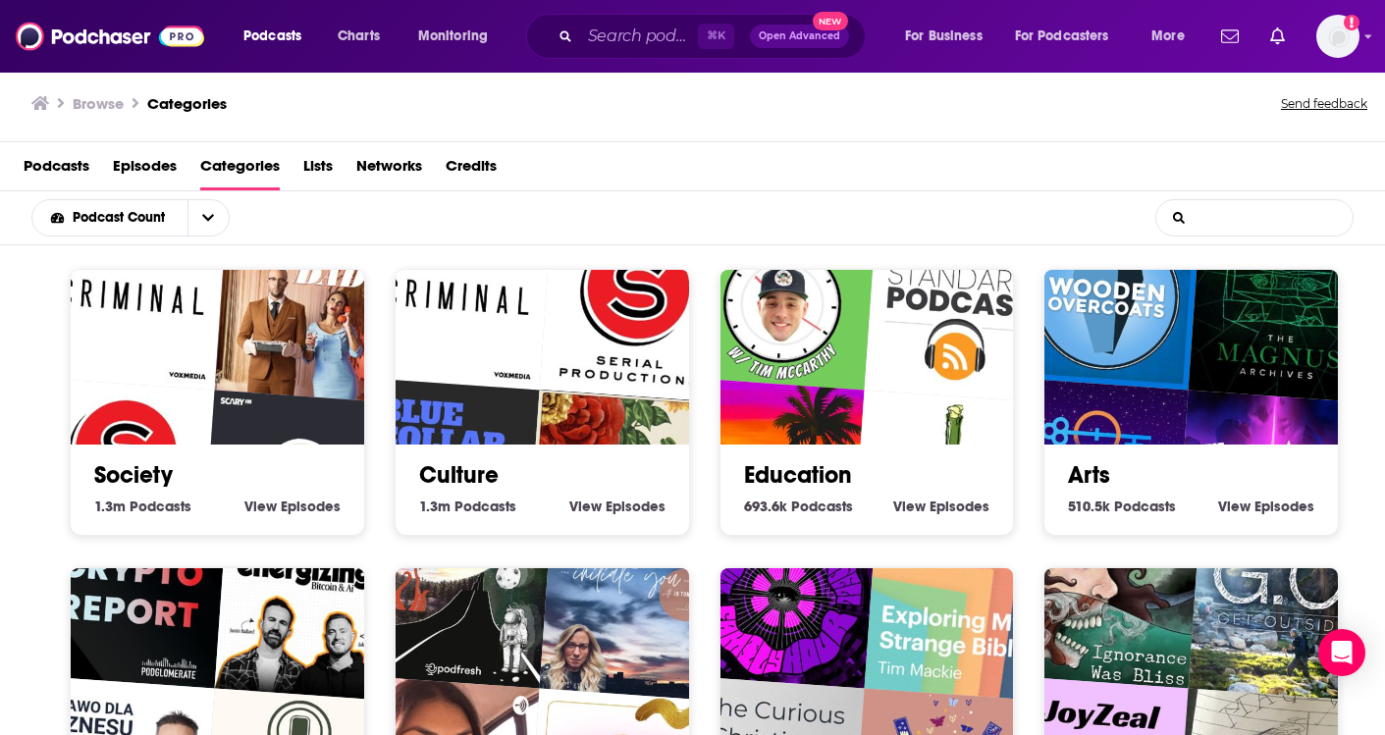
click at [1225, 215] on input "List Search Input" at bounding box center [1254, 217] width 196 height 35
type input "o"
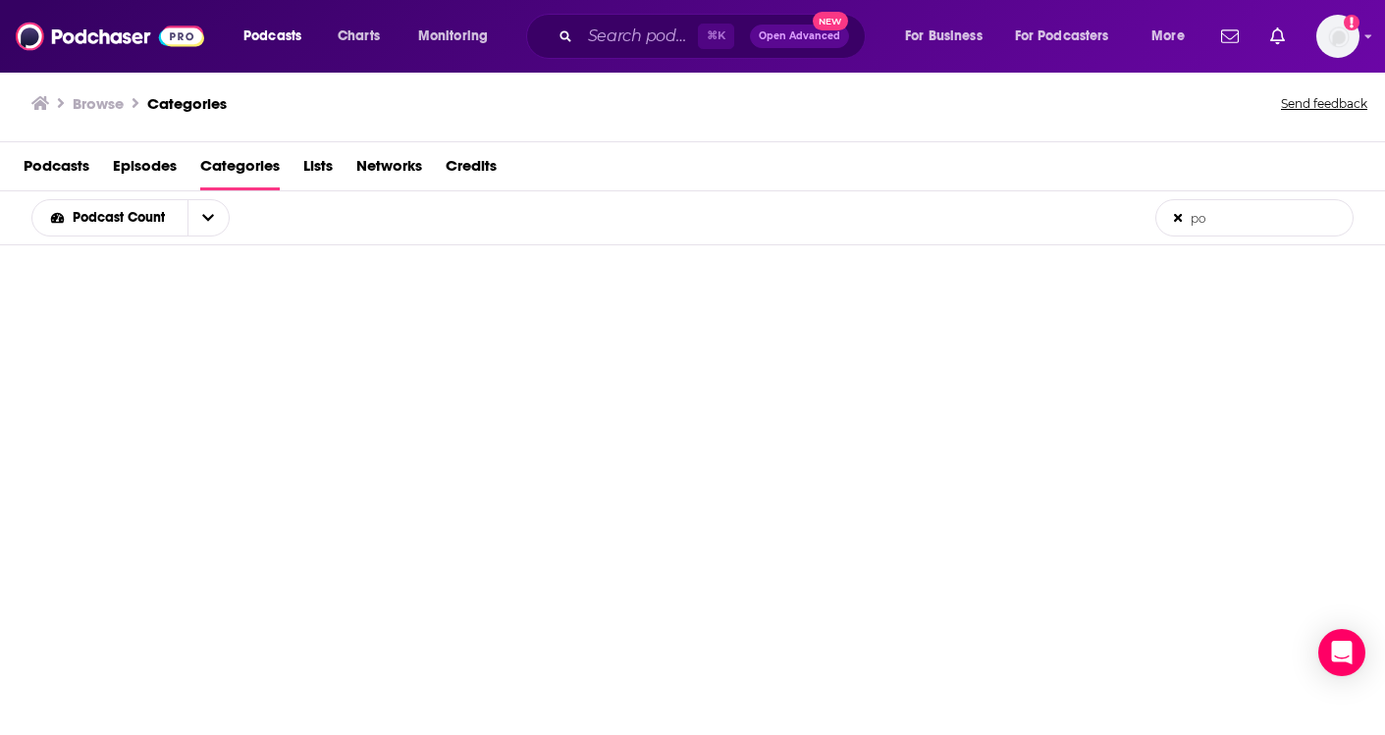
type input "pol"
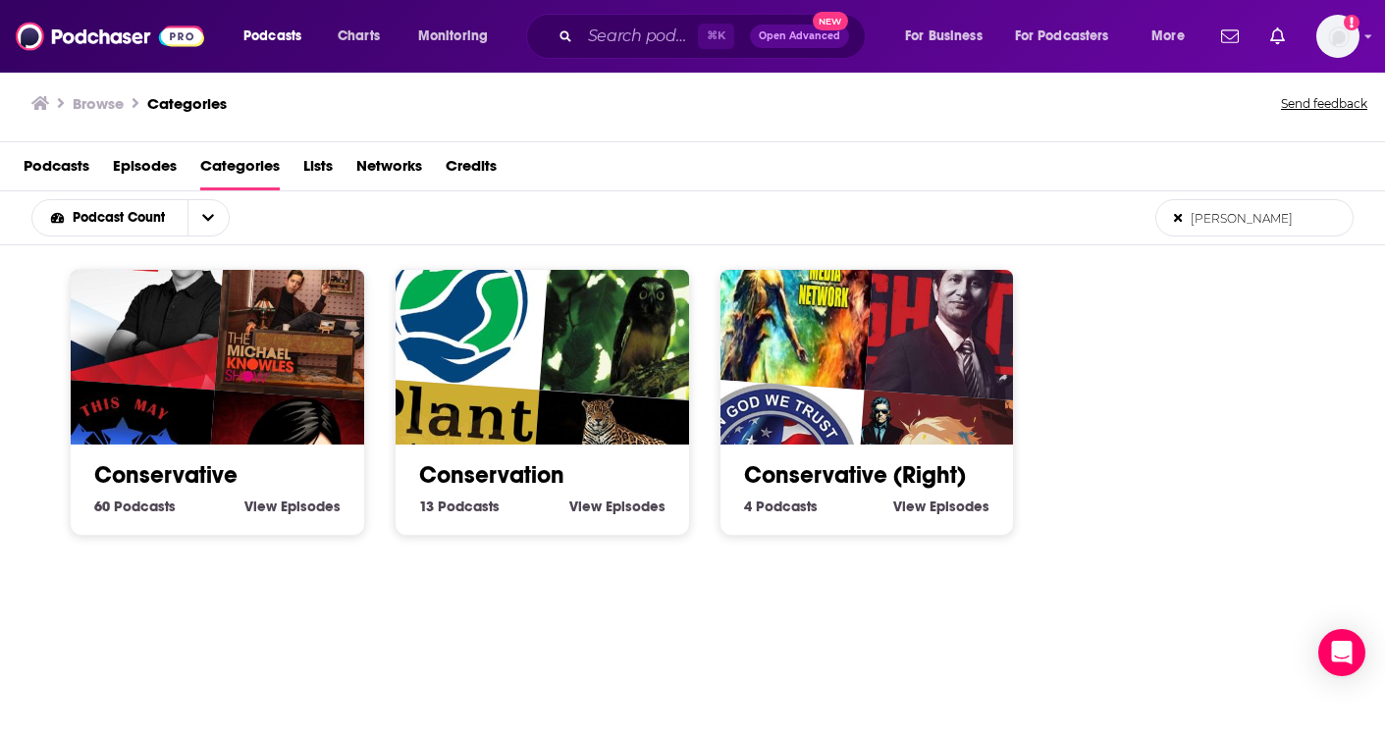
type input "[PERSON_NAME]"
click at [144, 512] on span "Podcasts" at bounding box center [145, 507] width 62 height 18
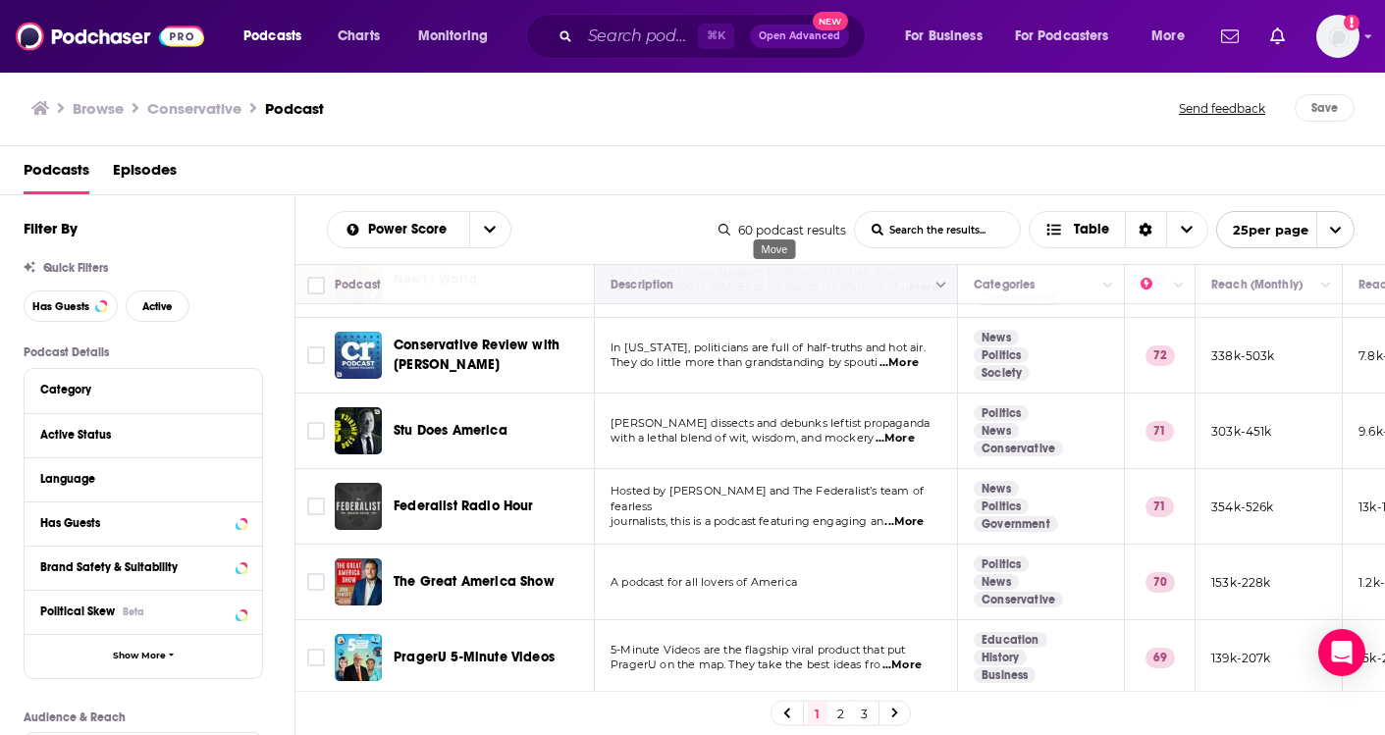
scroll to position [1492, 0]
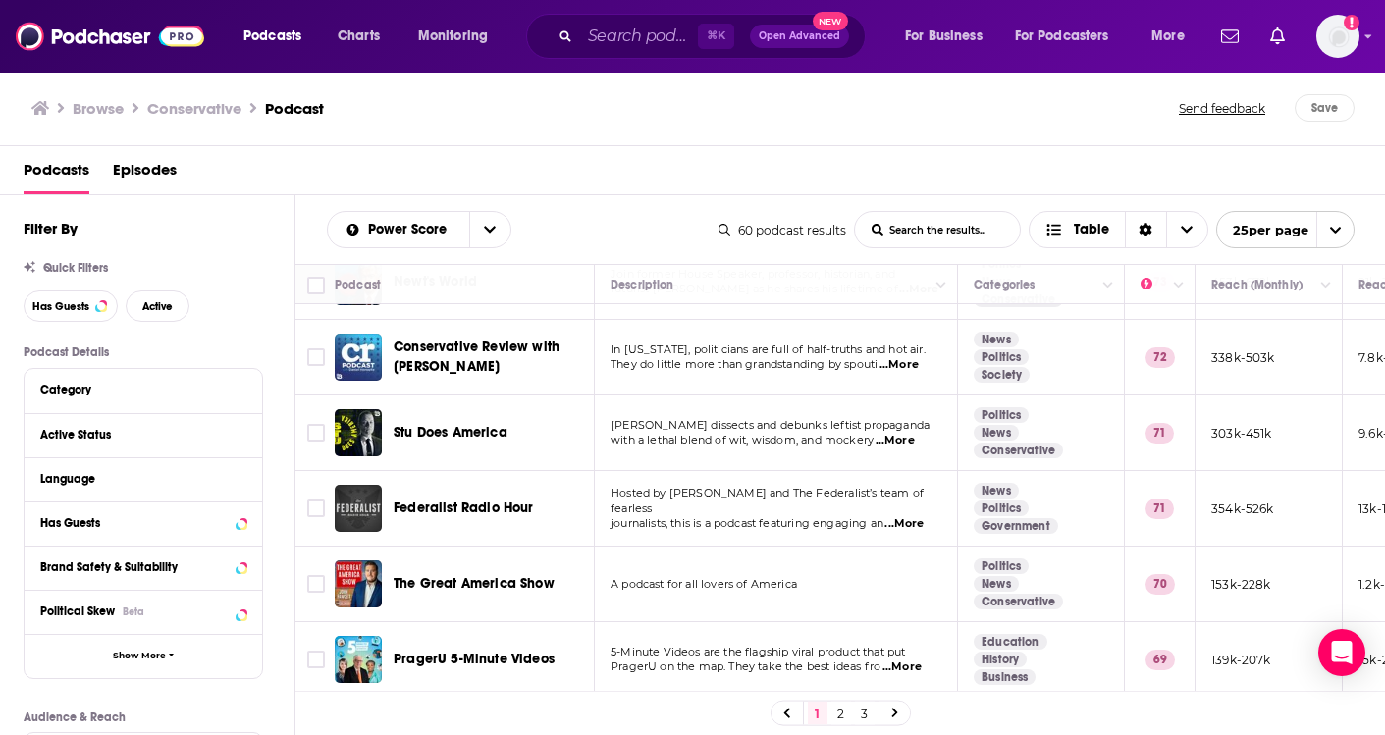
click at [839, 715] on link "2" at bounding box center [841, 714] width 20 height 24
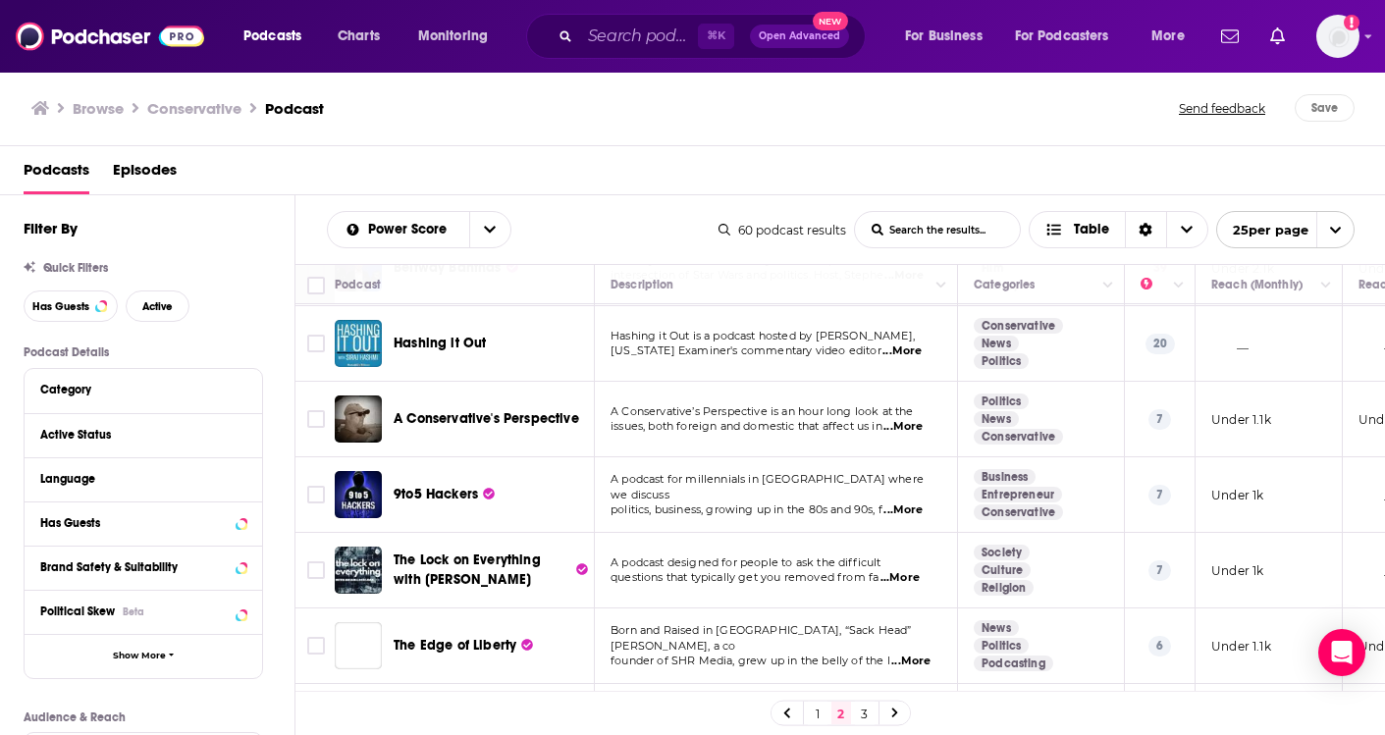
scroll to position [1242, 0]
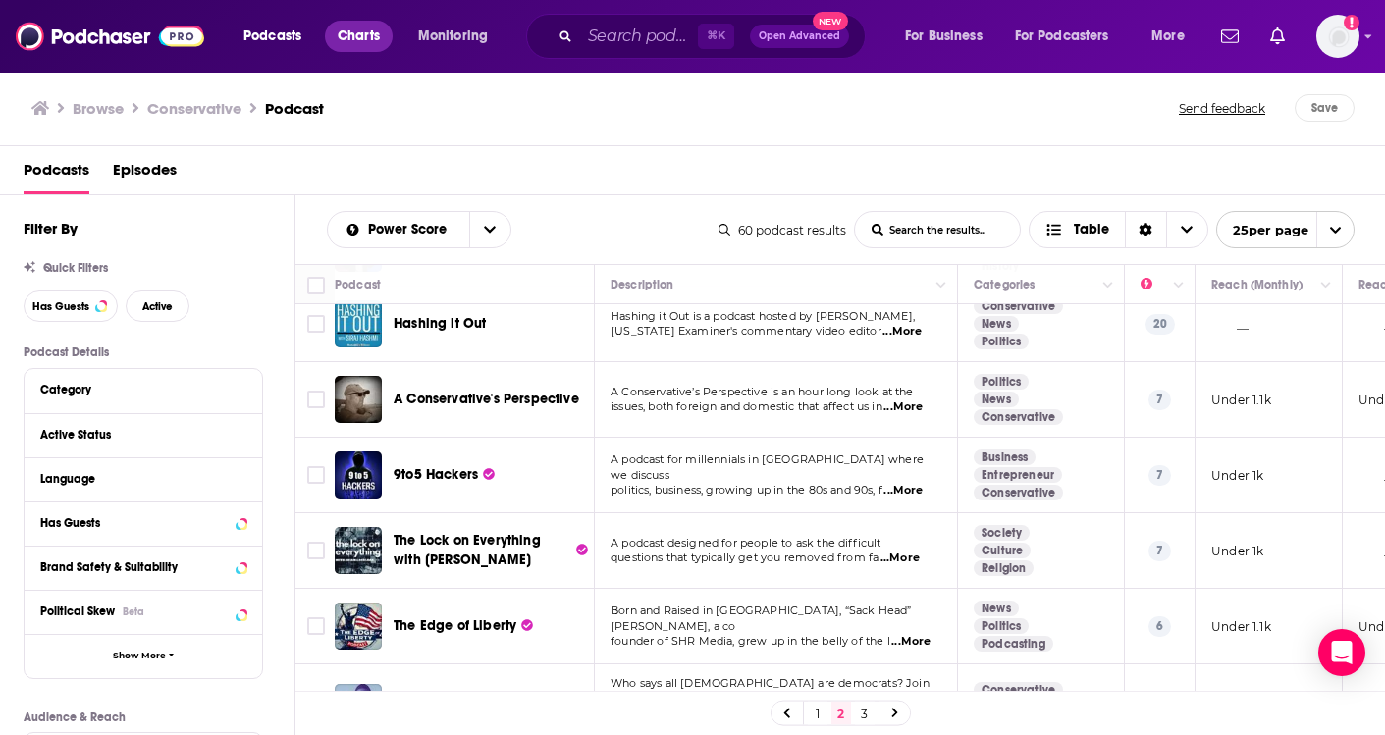
click at [348, 39] on span "Charts" at bounding box center [359, 36] width 42 height 27
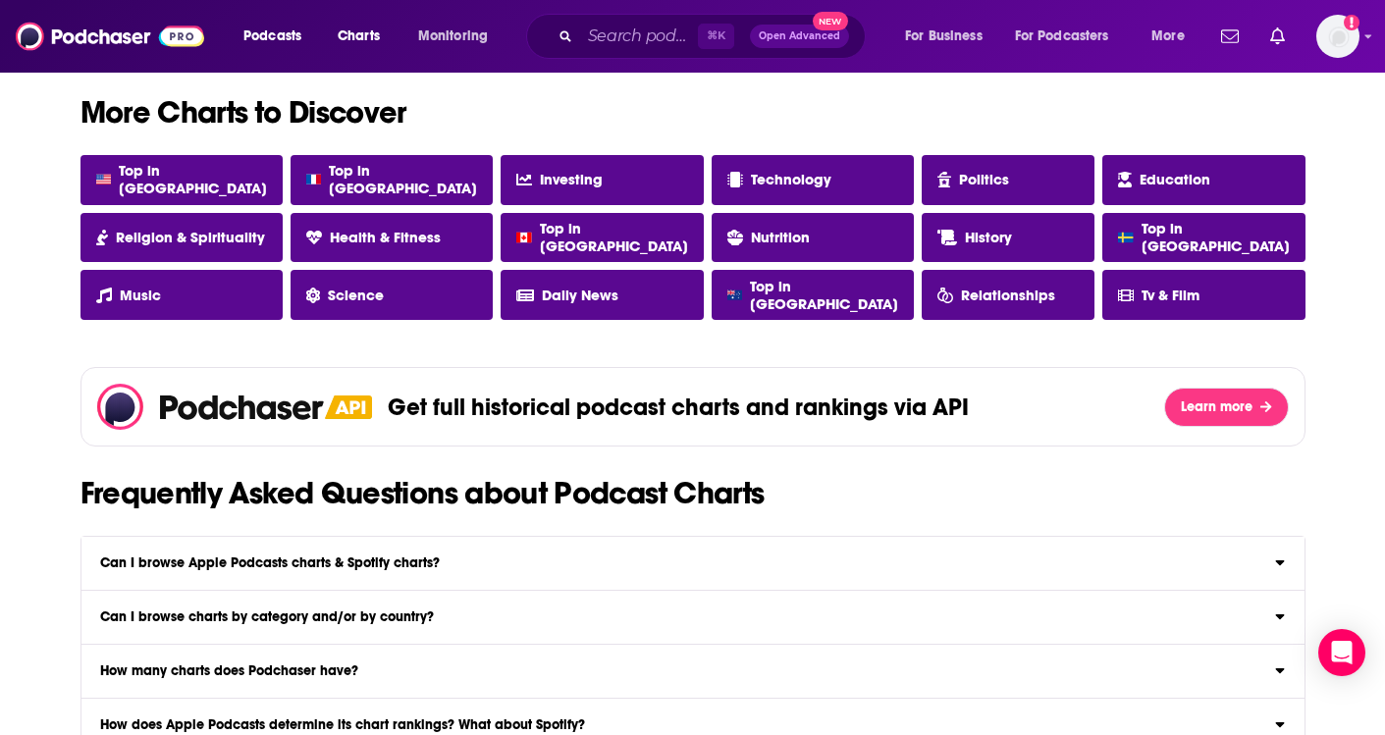
scroll to position [1845, 0]
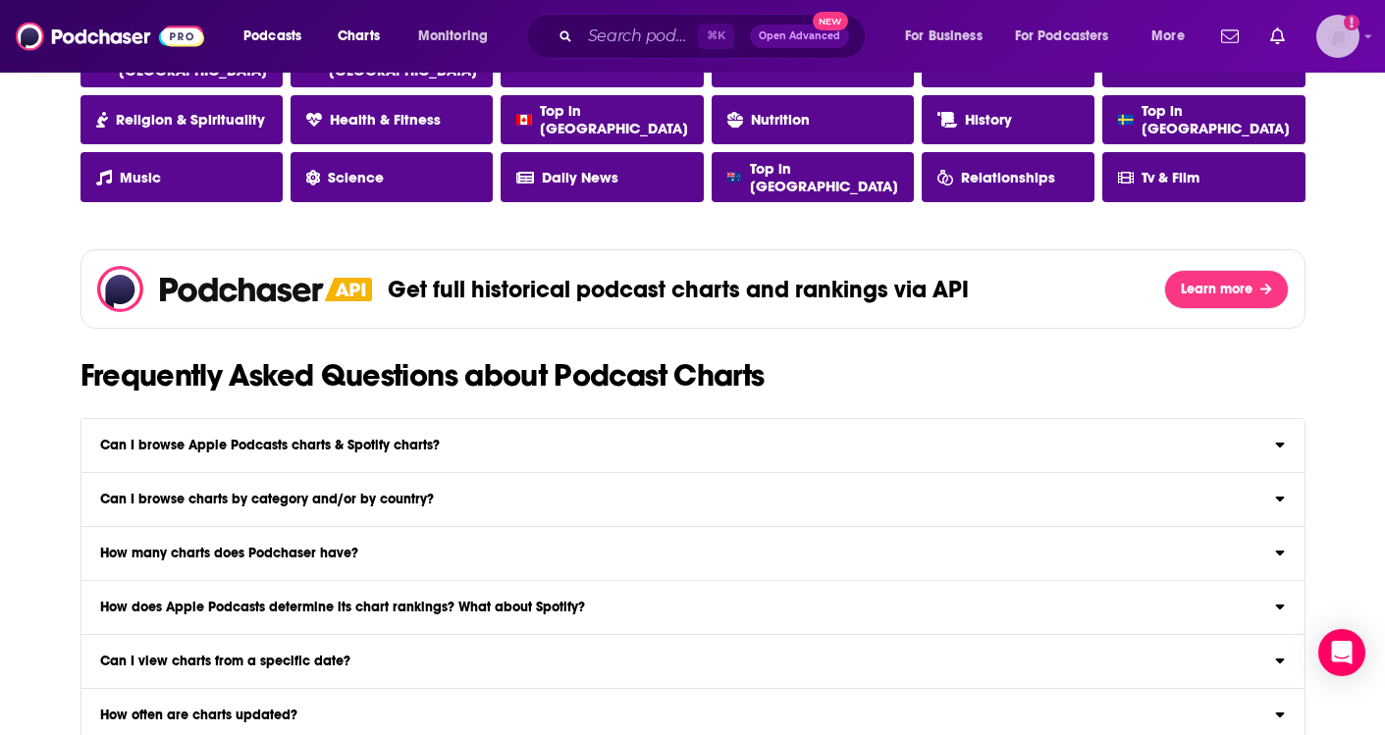
click at [1343, 37] on img "Logged in as ecoffingould" at bounding box center [1337, 36] width 43 height 43
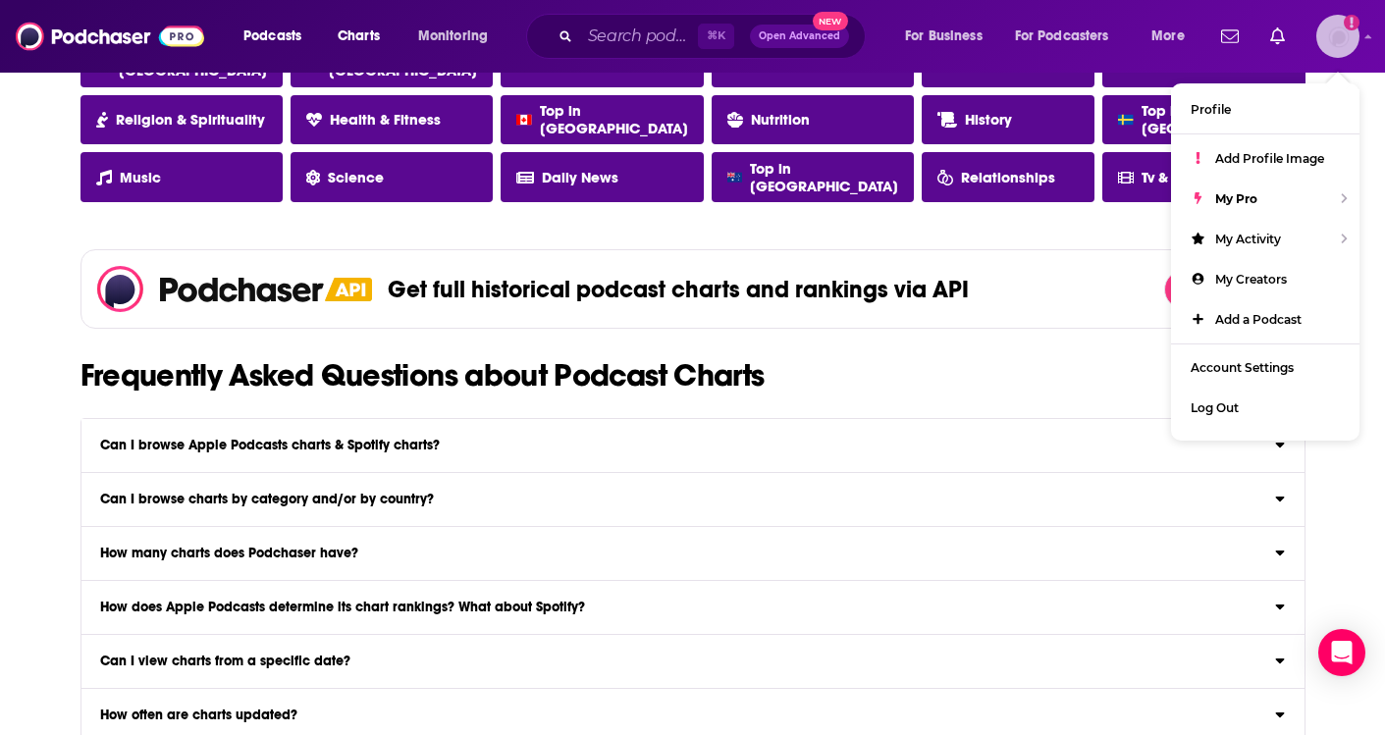
click at [1343, 37] on img "Logged in as ecoffingould" at bounding box center [1337, 36] width 43 height 43
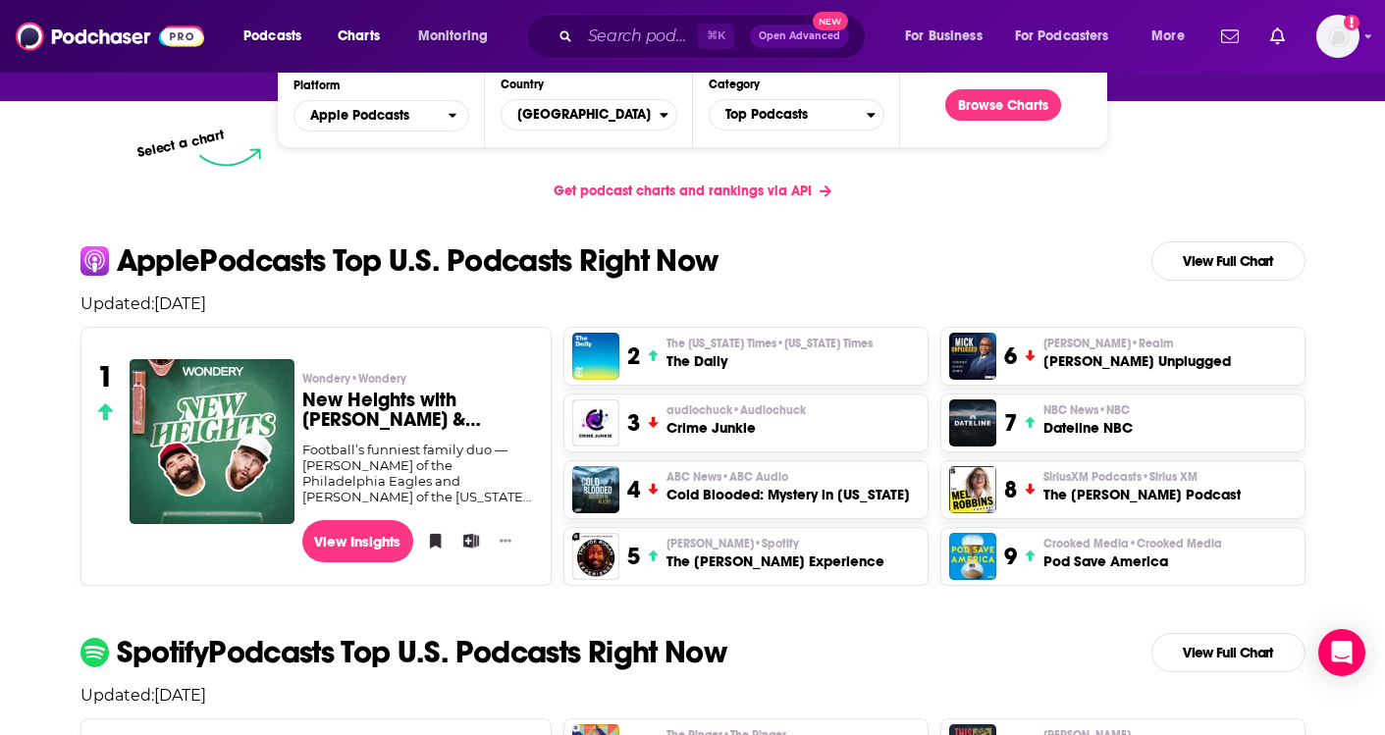
scroll to position [0, 0]
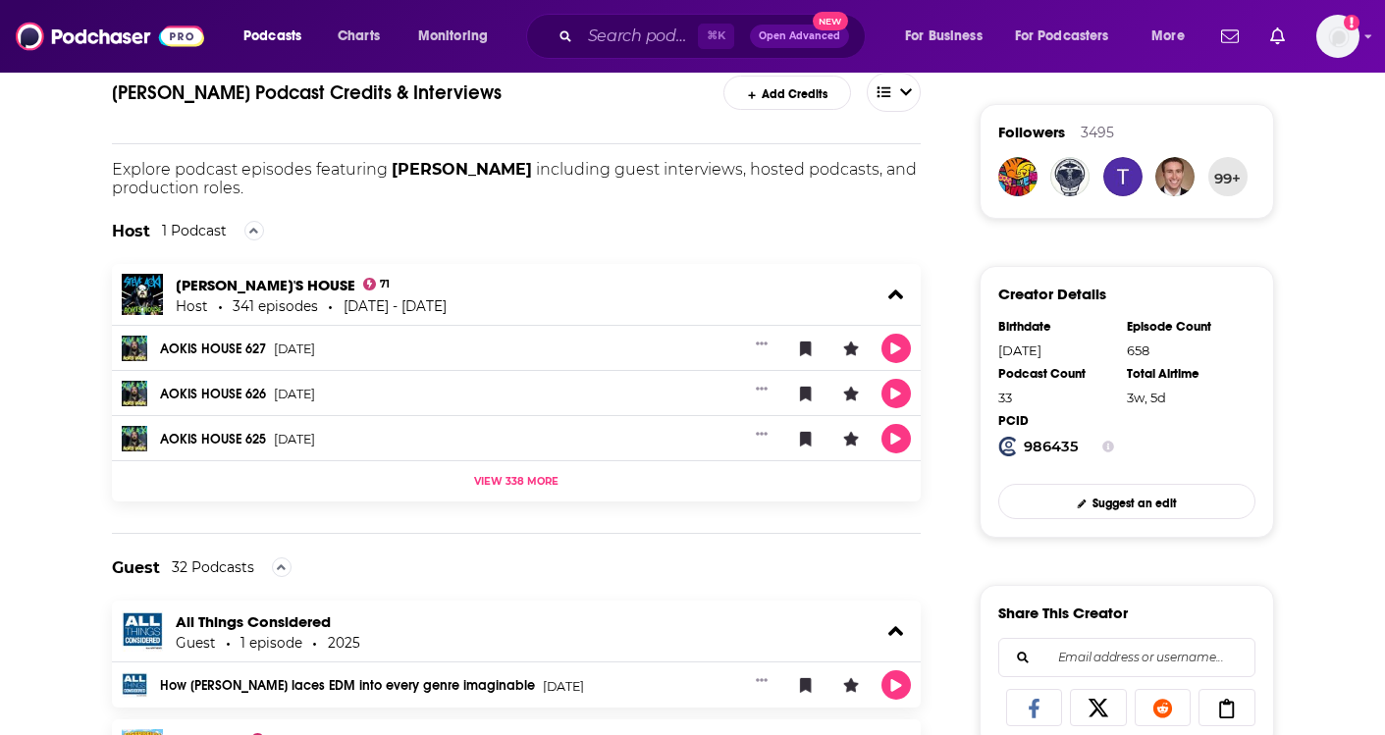
scroll to position [434, 0]
